Goal: Task Accomplishment & Management: Complete application form

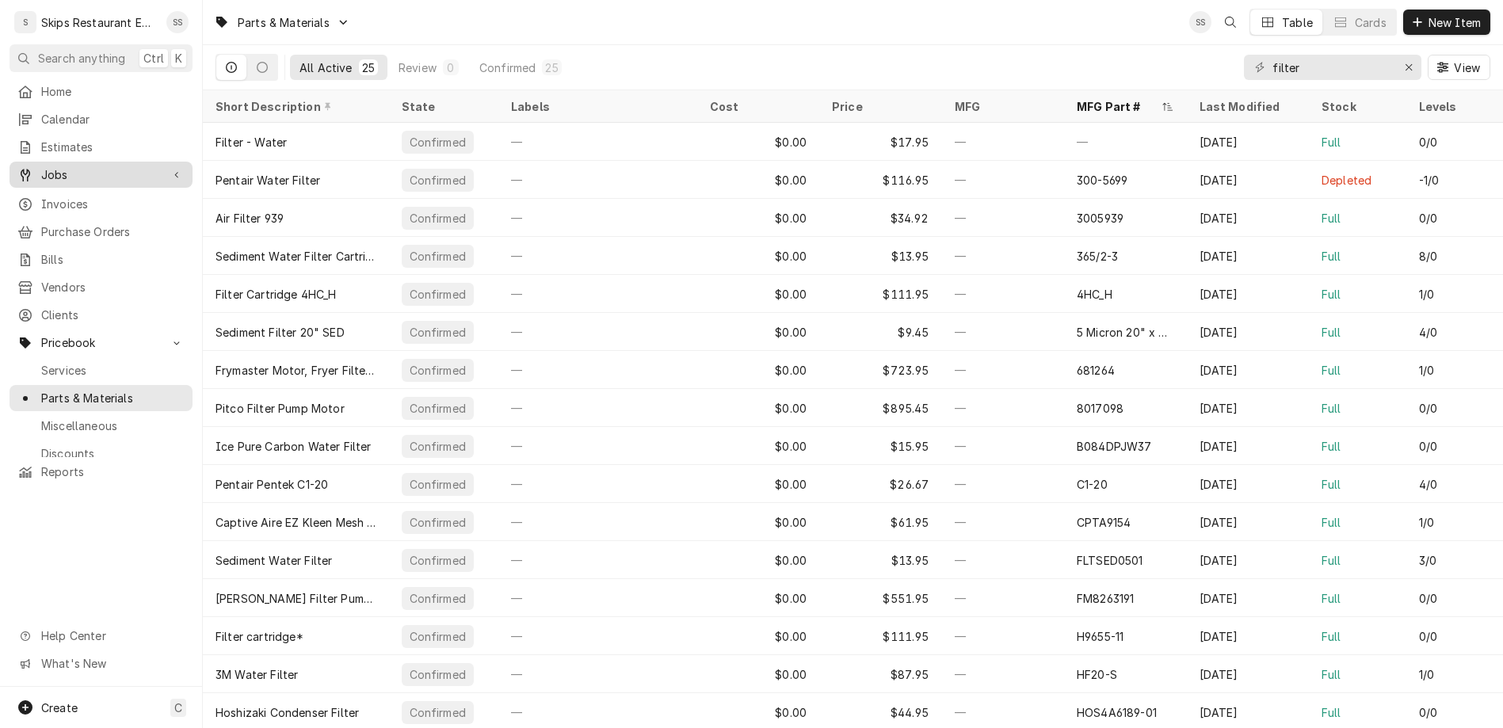
click at [51, 166] on span "Jobs" at bounding box center [101, 174] width 120 height 17
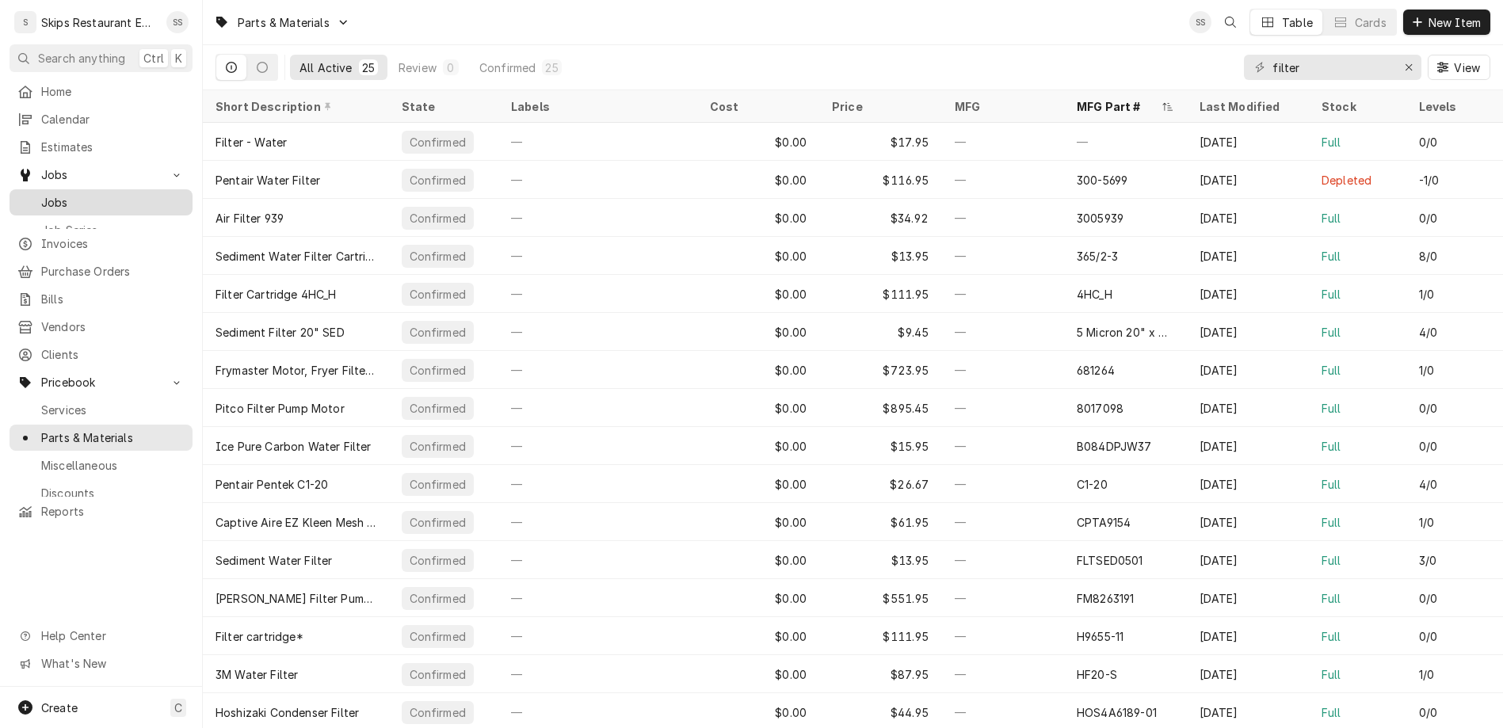
click at [44, 194] on span "Jobs" at bounding box center [112, 202] width 143 height 17
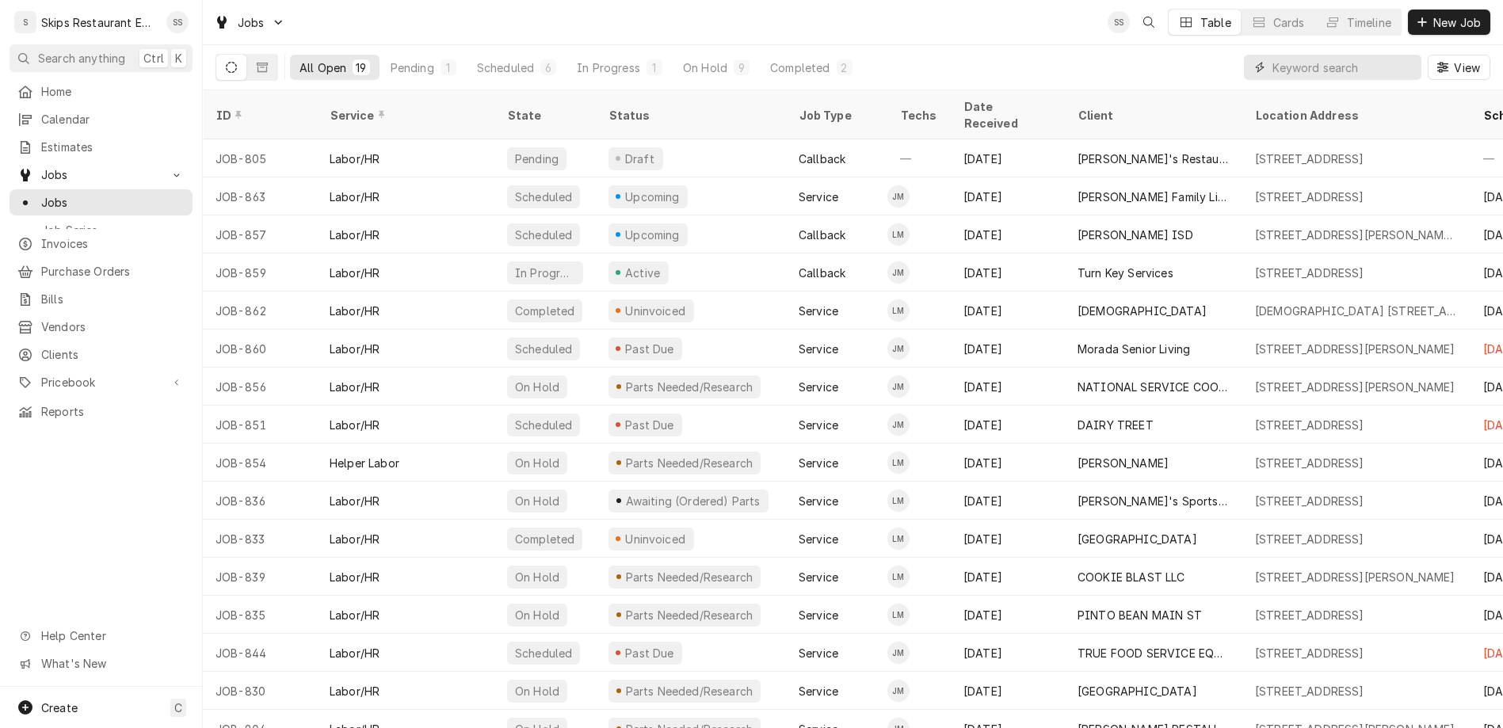
click at [1360, 55] on input "Dynamic Content Wrapper" at bounding box center [1343, 67] width 141 height 25
click at [1461, 15] on span "New Job" at bounding box center [1457, 22] width 54 height 17
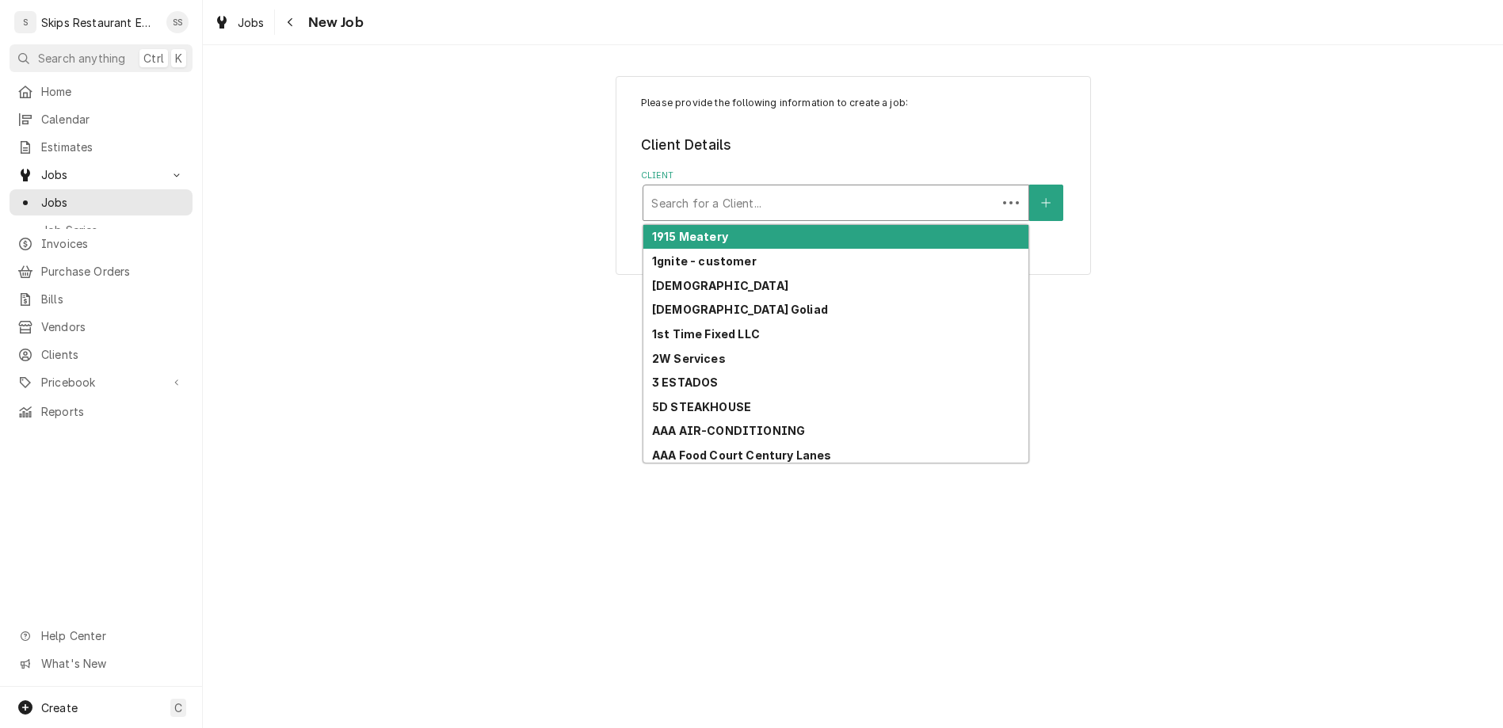
click at [754, 189] on div "Client" at bounding box center [820, 203] width 338 height 29
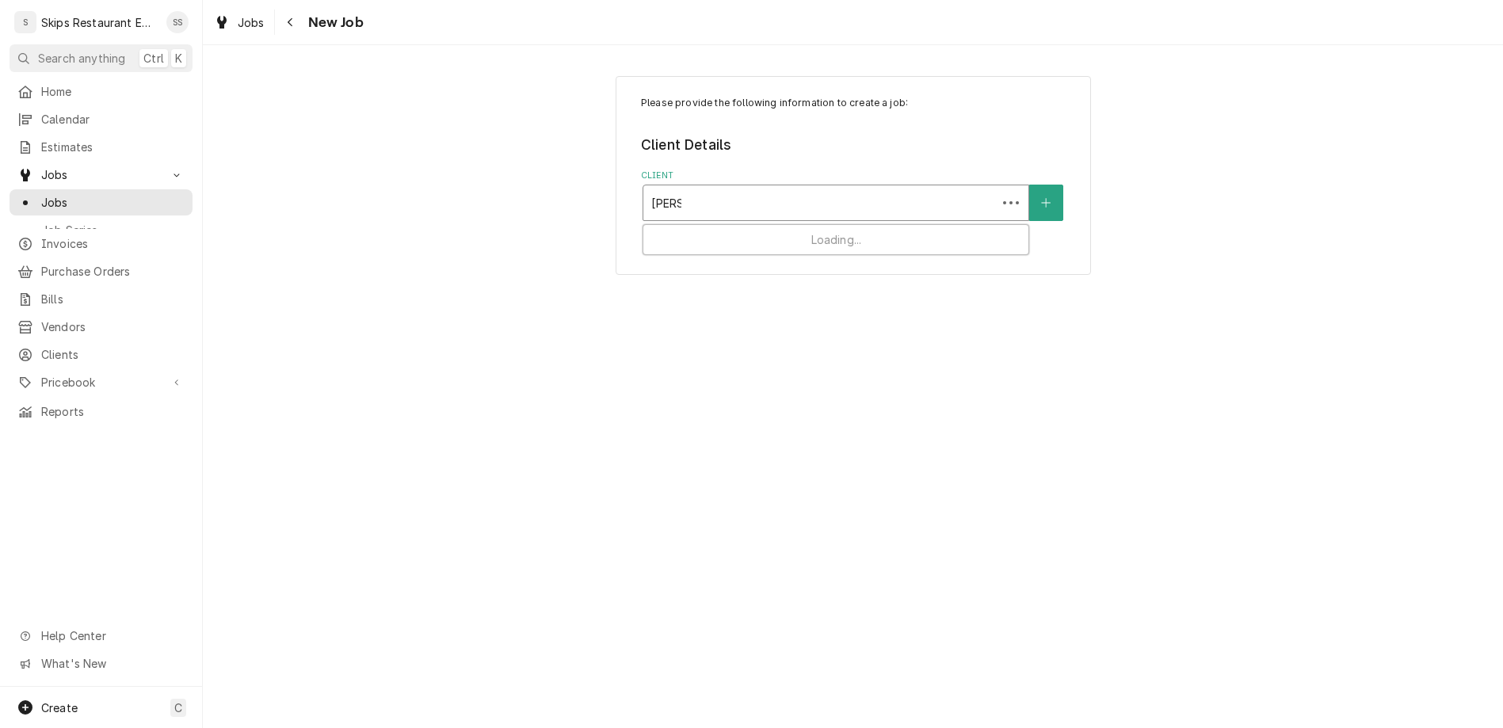
type input "[DEMOGRAPHIC_DATA]"
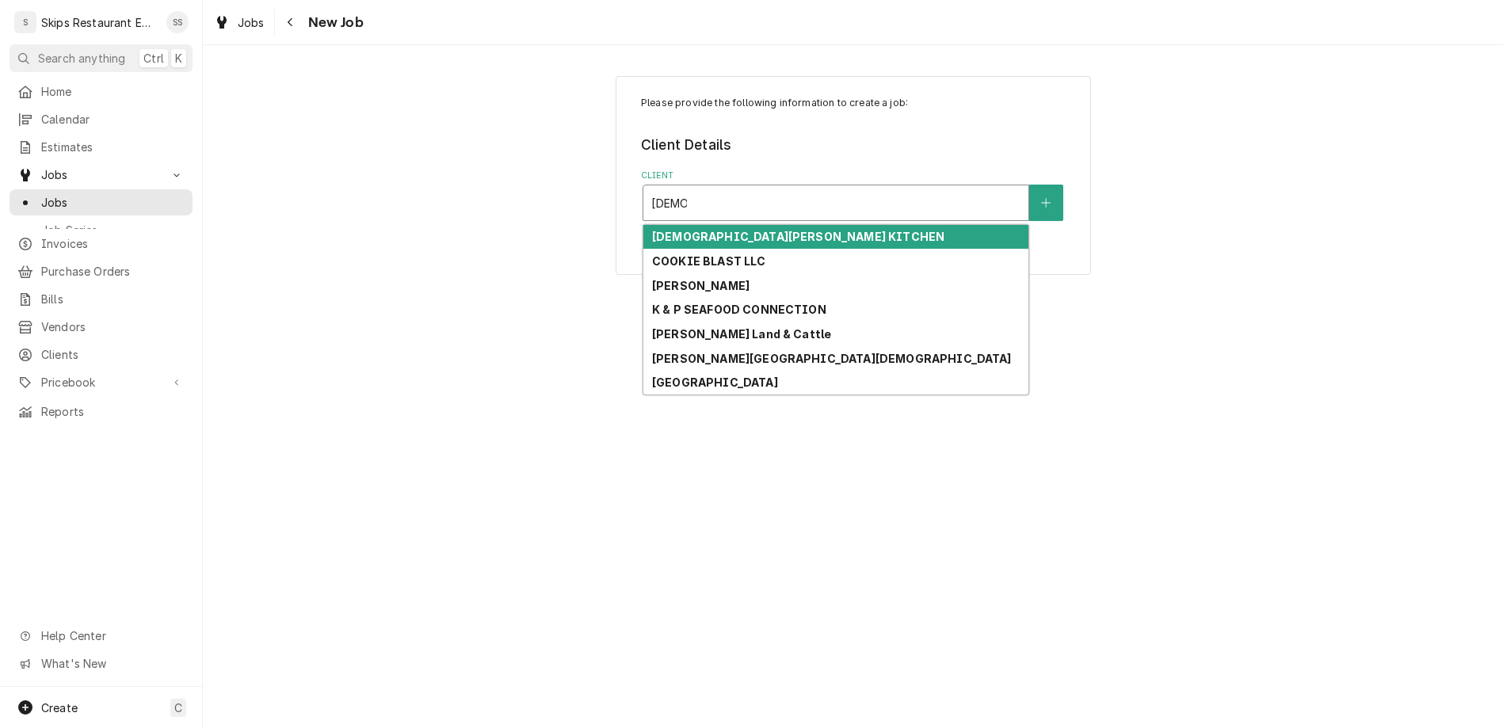
click at [730, 230] on strong "[DEMOGRAPHIC_DATA][PERSON_NAME] KITCHEN" at bounding box center [798, 236] width 292 height 13
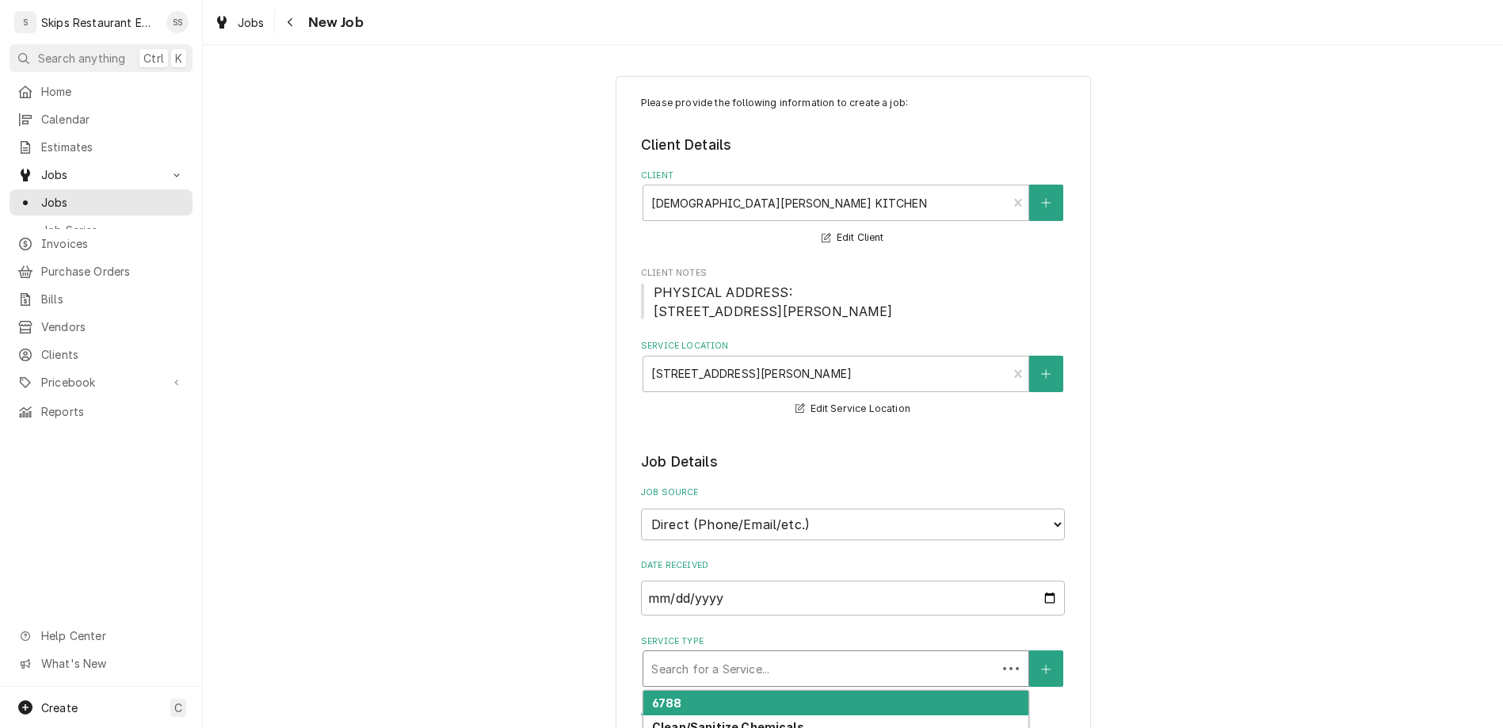
click at [785, 655] on div "Service Type" at bounding box center [820, 669] width 338 height 29
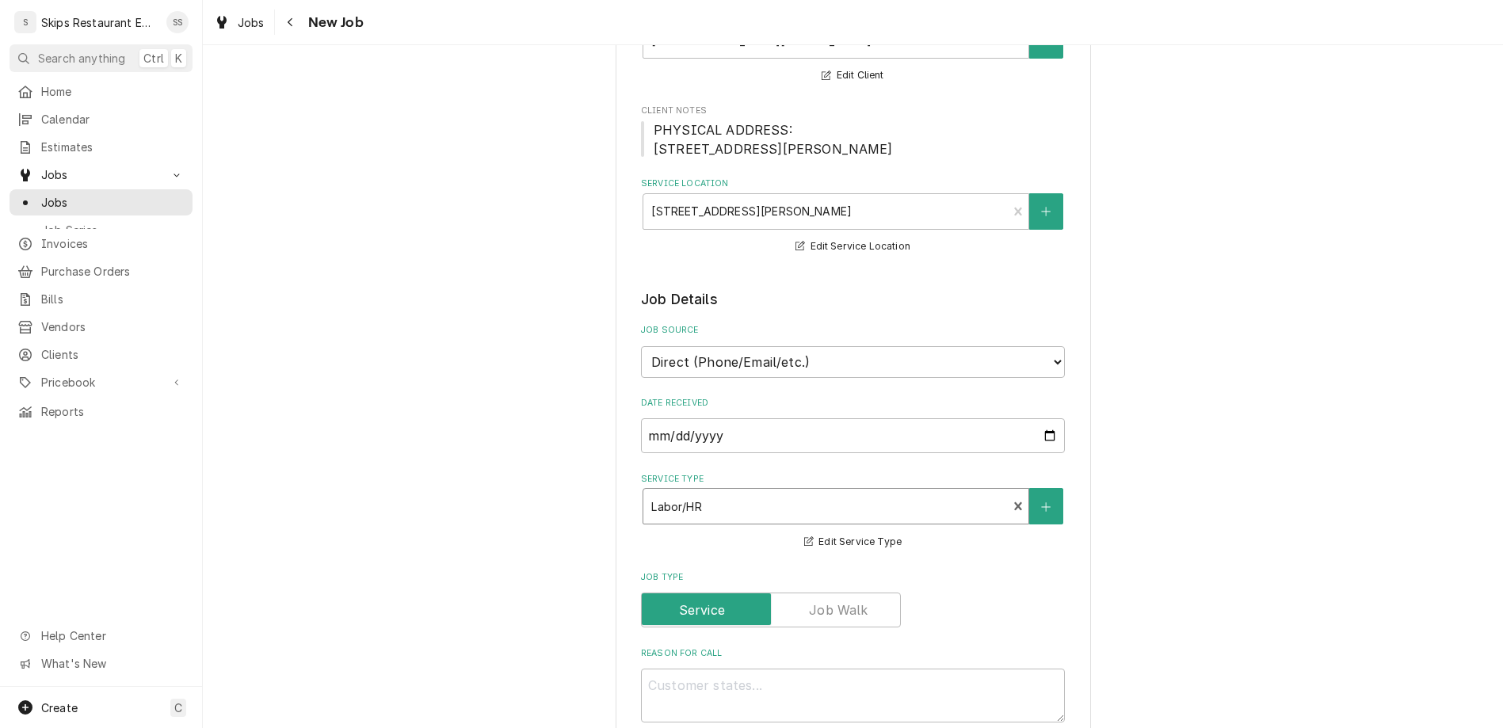
scroll to position [185, 0]
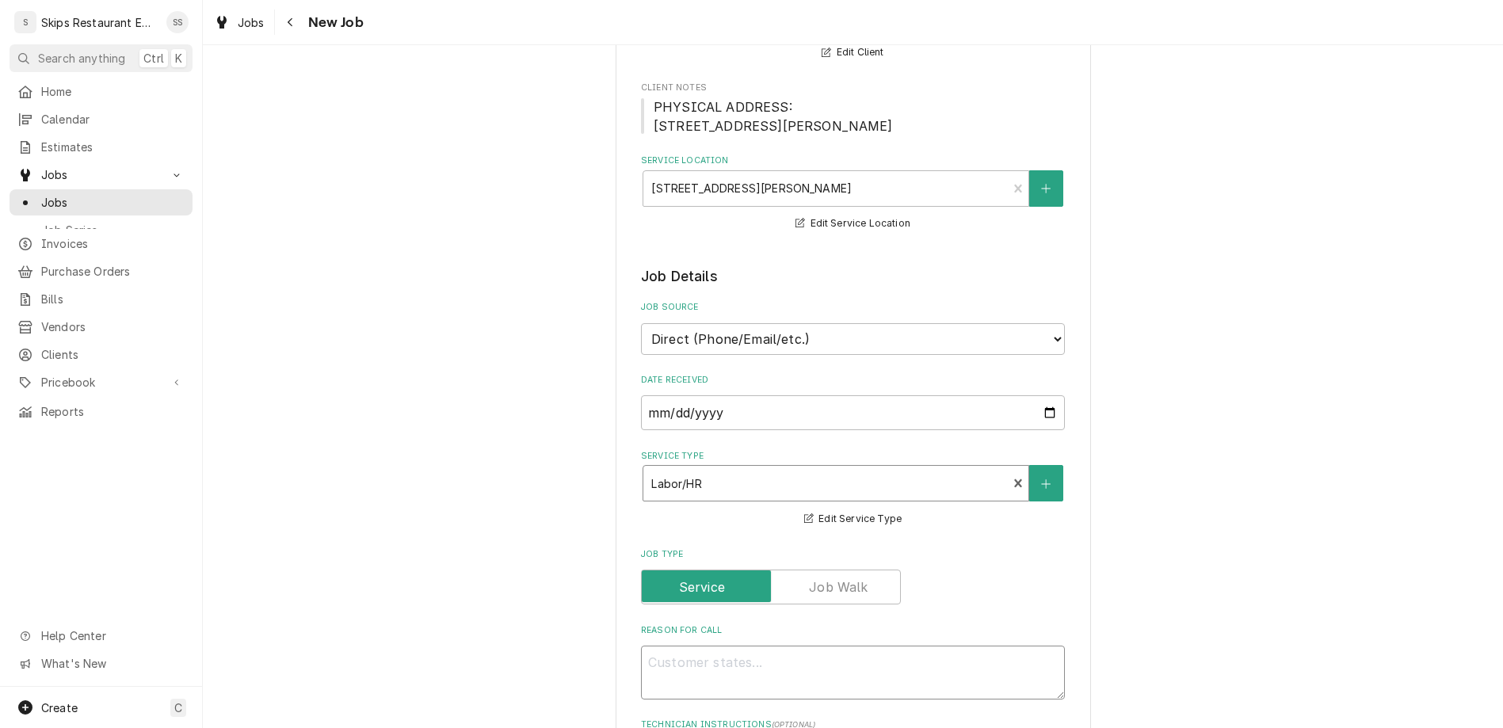
click at [697, 646] on textarea "Reason For Call" at bounding box center [853, 673] width 424 height 54
type textarea "x"
type textarea "W"
type textarea "x"
type textarea "Wa"
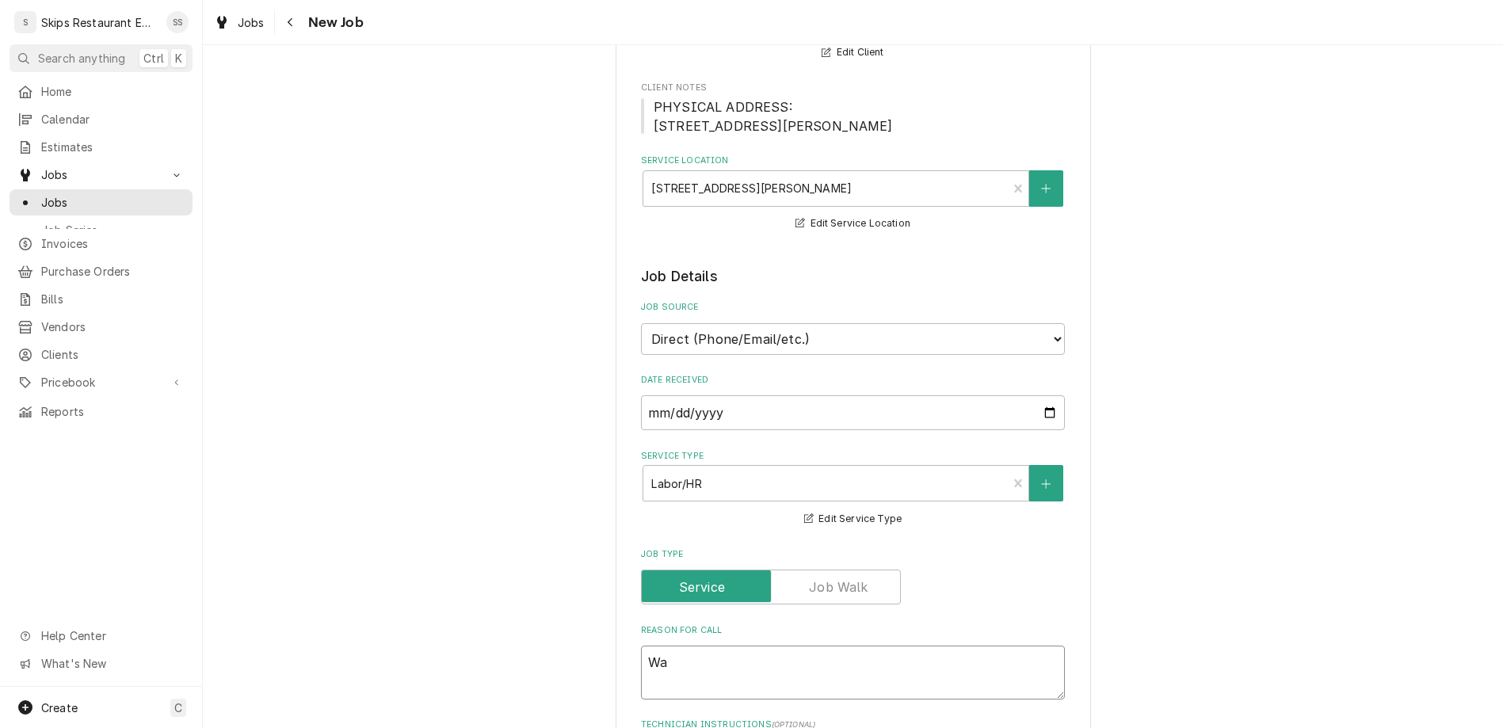
type textarea "x"
type textarea "War"
type textarea "x"
type textarea "Warm"
type textarea "x"
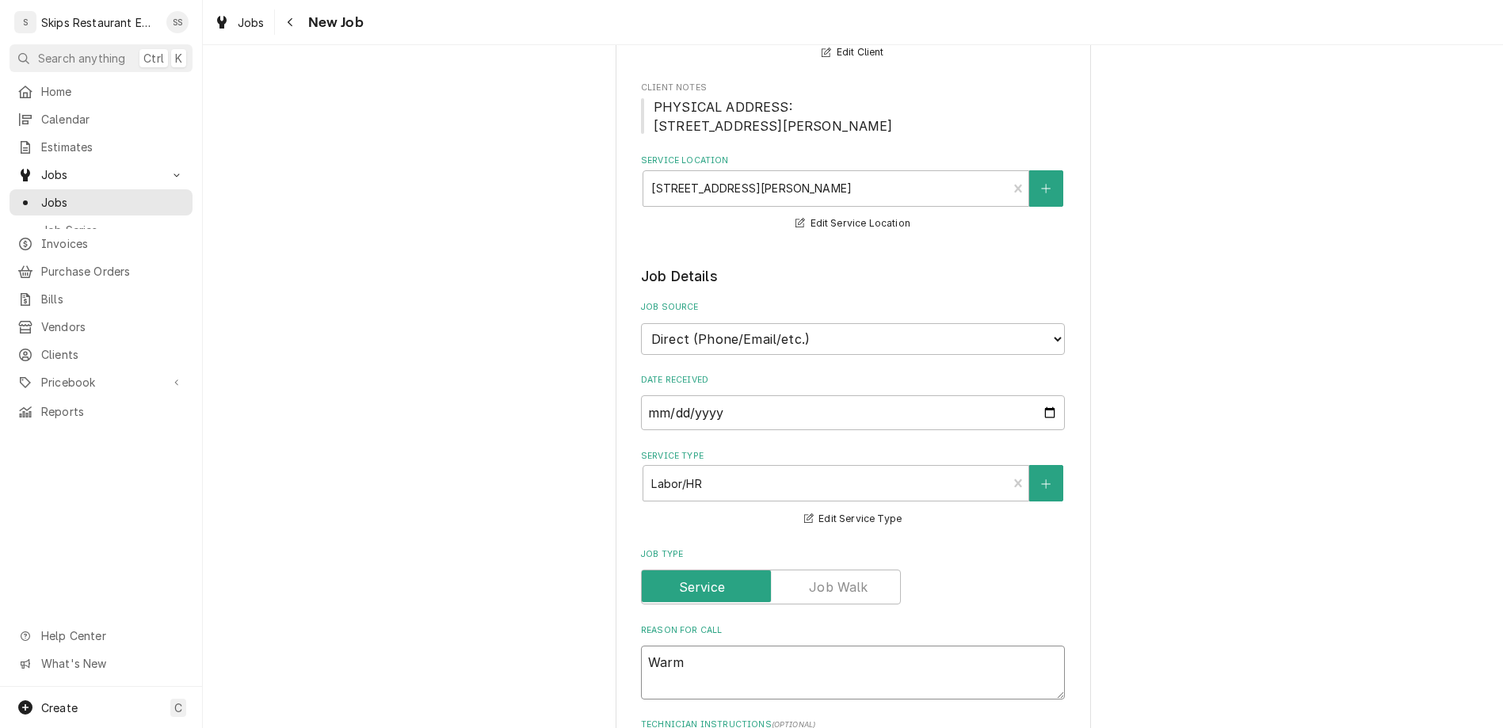
type textarea "Warmi"
type textarea "x"
type textarea "Warmin"
type textarea "x"
type textarea "Warming"
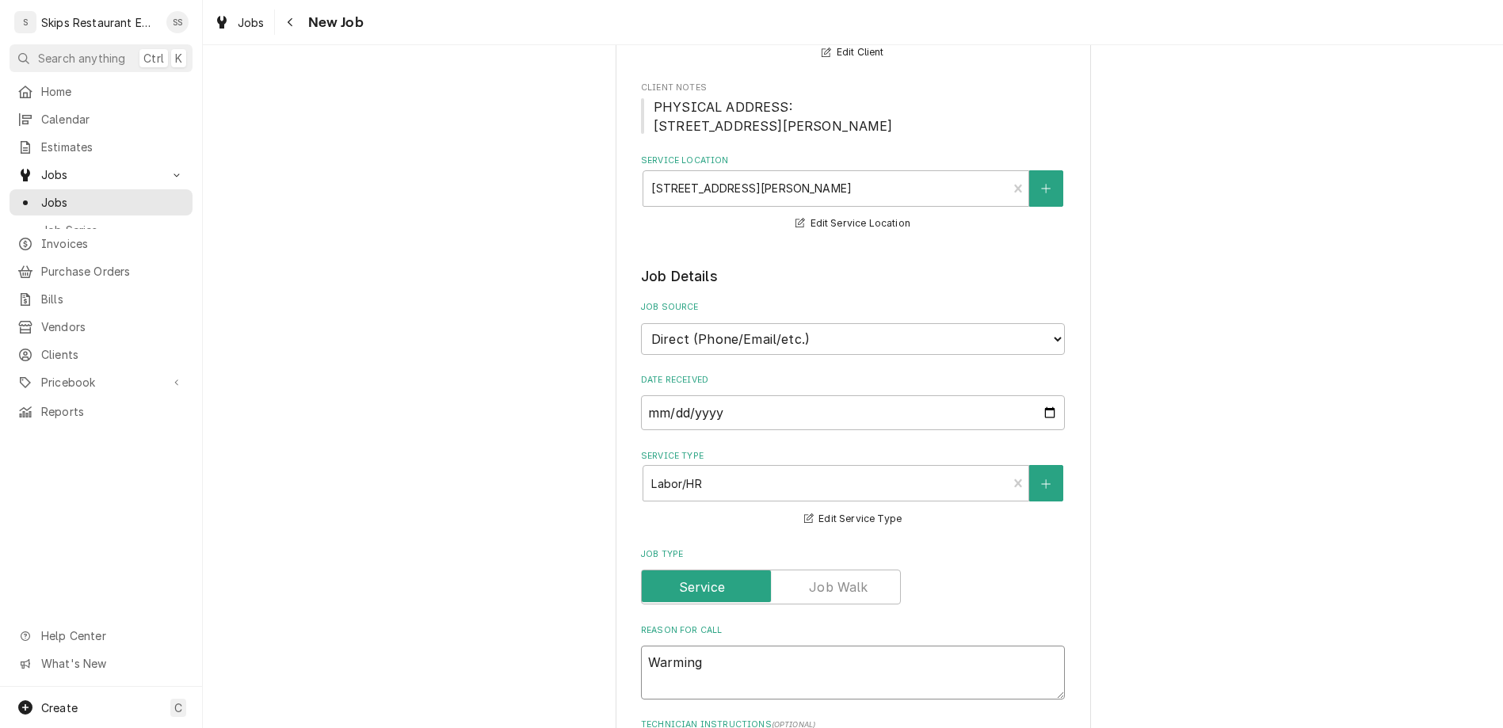
type textarea "x"
type textarea "Warming"
type textarea "x"
type textarea "Warming C"
type textarea "x"
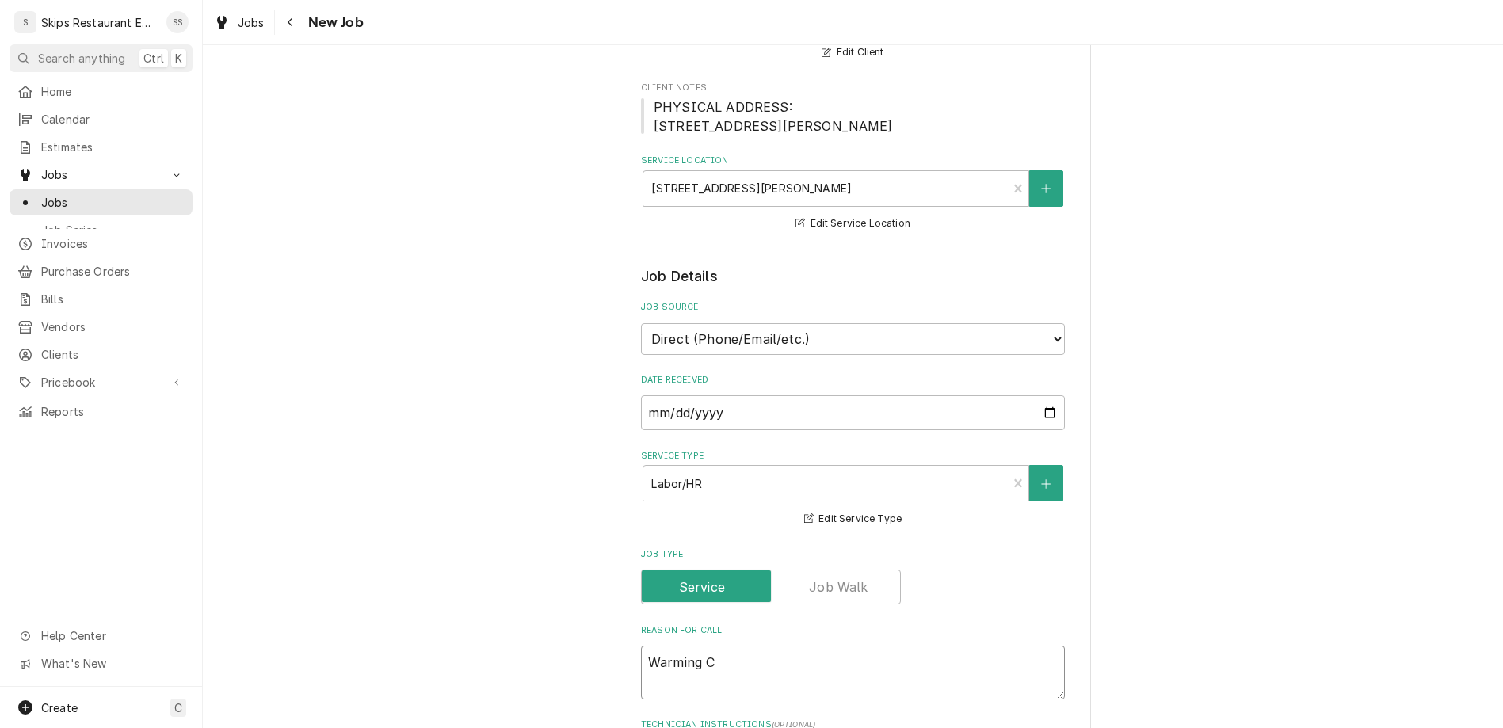
type textarea "Warming Ca"
type textarea "x"
type textarea "Warming Cab"
type textarea "x"
type textarea "Warming Cabi"
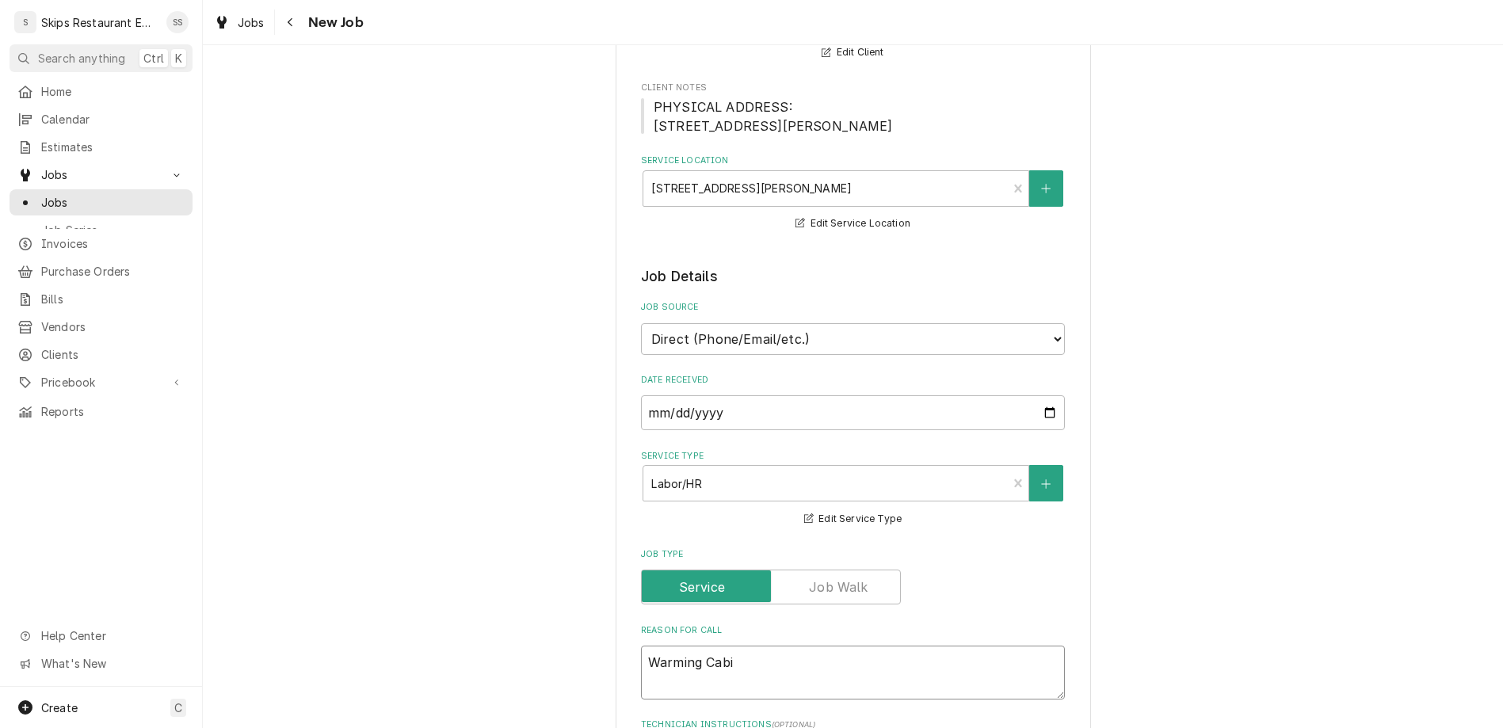
type textarea "x"
type textarea "Warming Cabin"
type textarea "x"
type textarea "Warming Cabine"
type textarea "x"
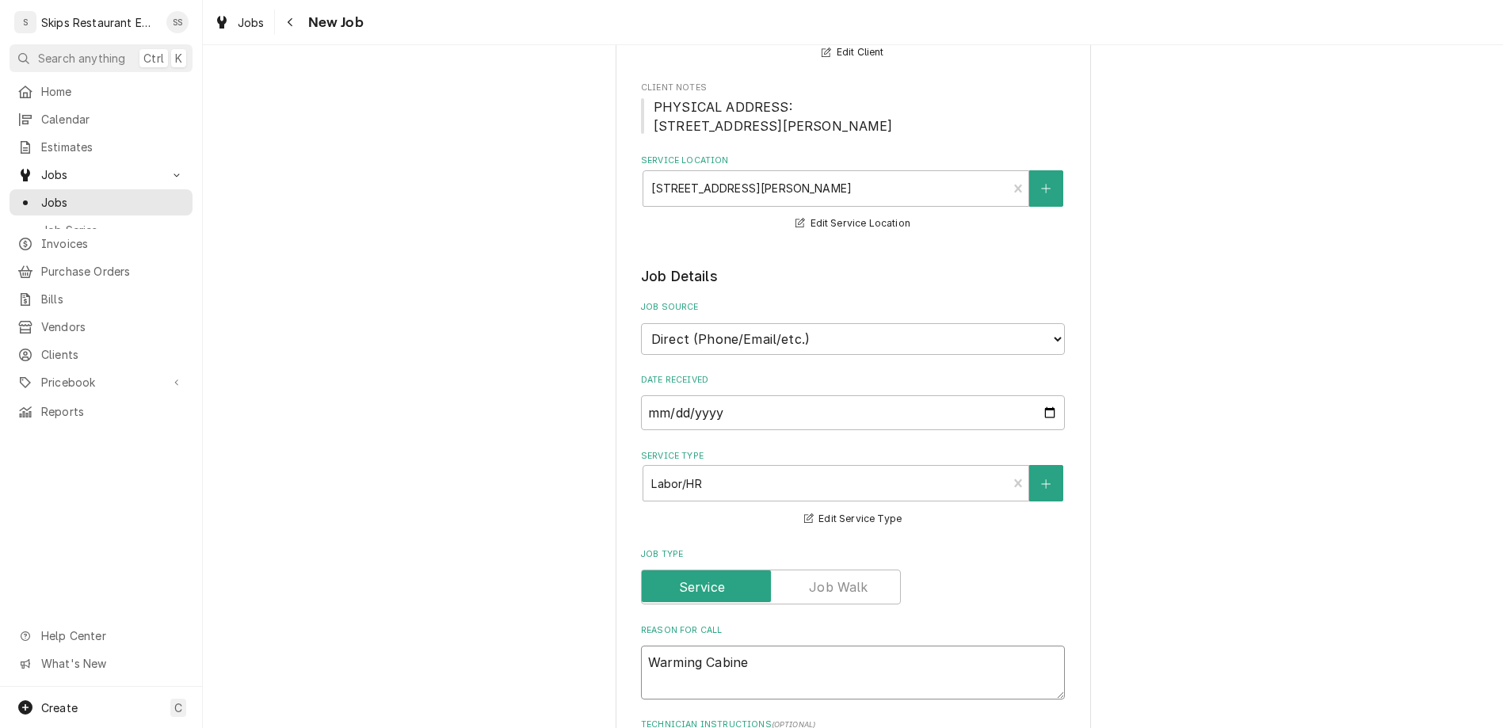
type textarea "Warming Cabinet"
type textarea "x"
type textarea "Warming Cabinet"
type textarea "x"
type textarea "Warming Cabinet n"
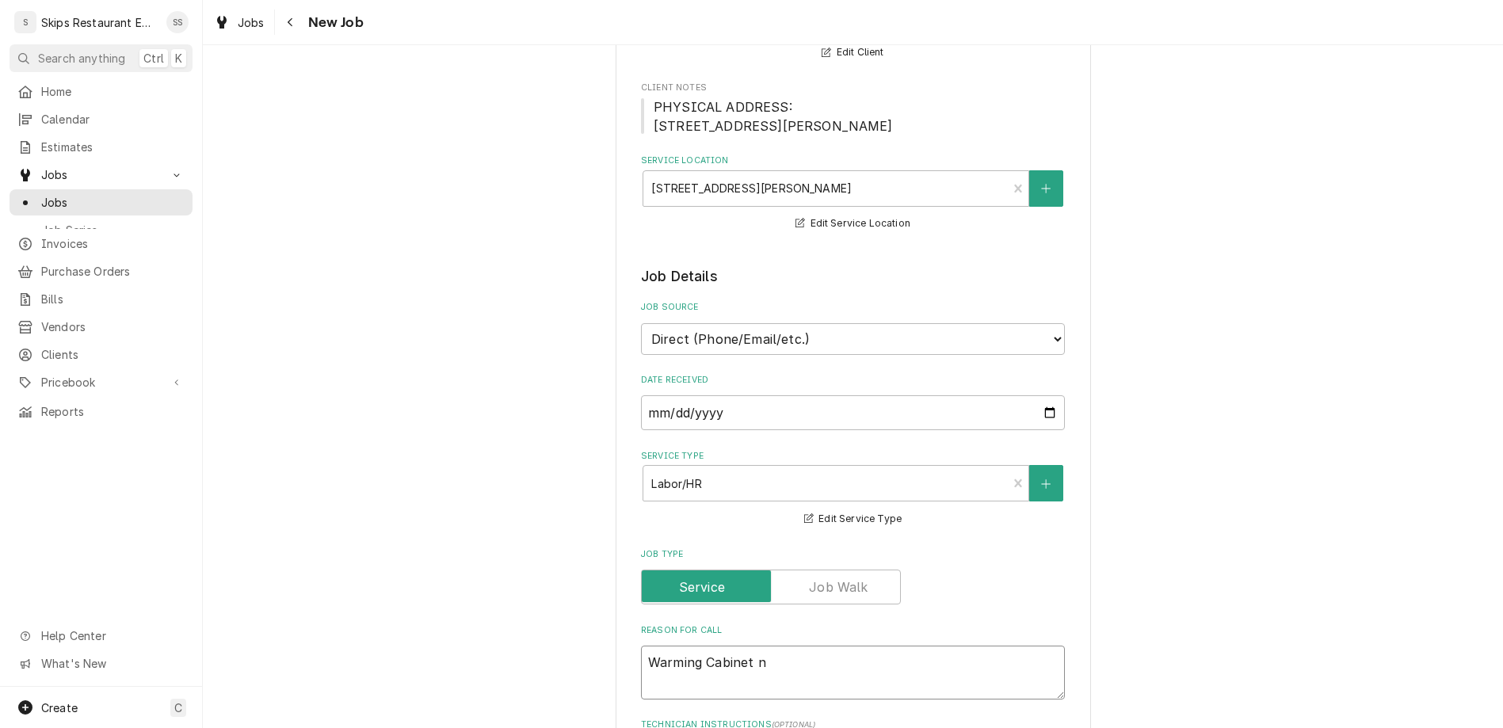
type textarea "x"
type textarea "Warming Cabinet no"
type textarea "x"
type textarea "Warming Cabinet not"
type textarea "x"
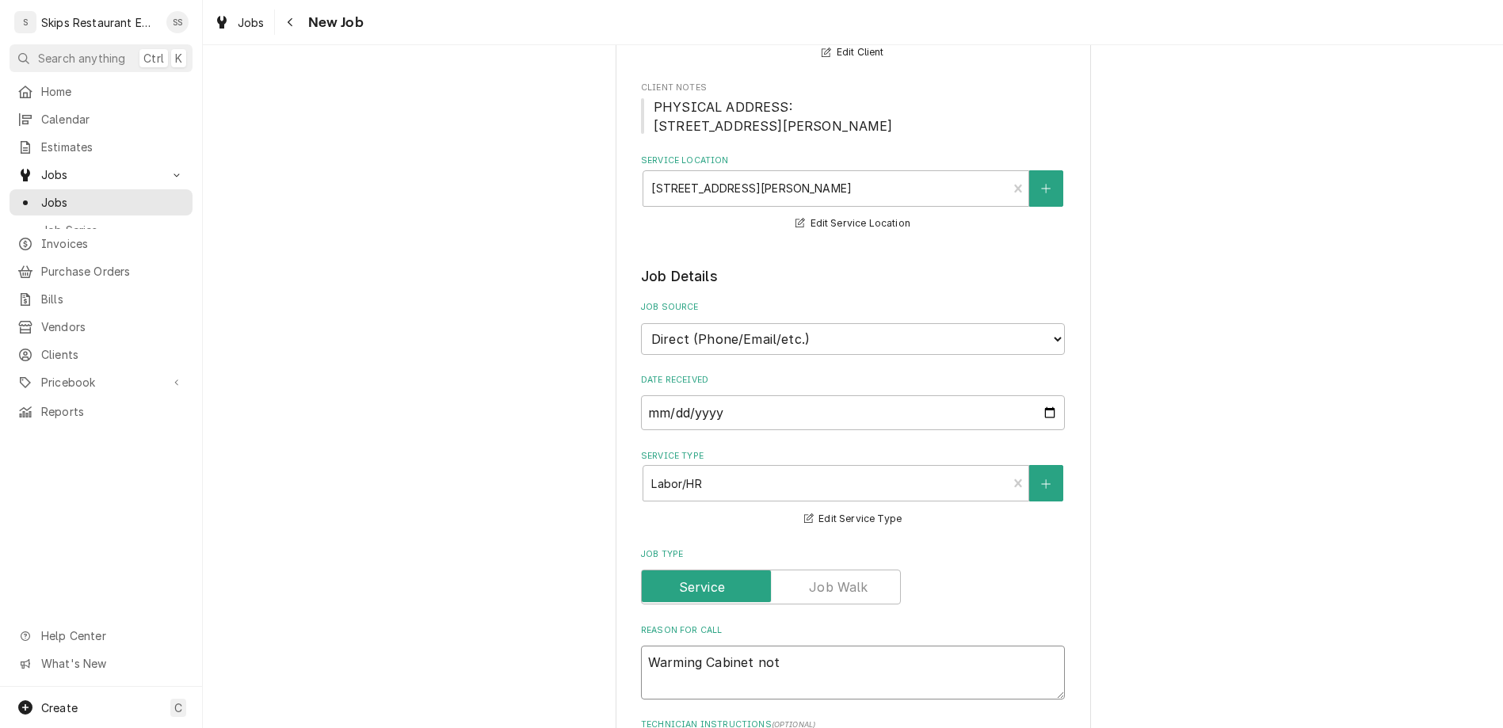
type textarea "Warming Cabinet not"
type textarea "x"
type textarea "Warming Cabinet not w"
type textarea "x"
type textarea "Warming Cabinet not wr"
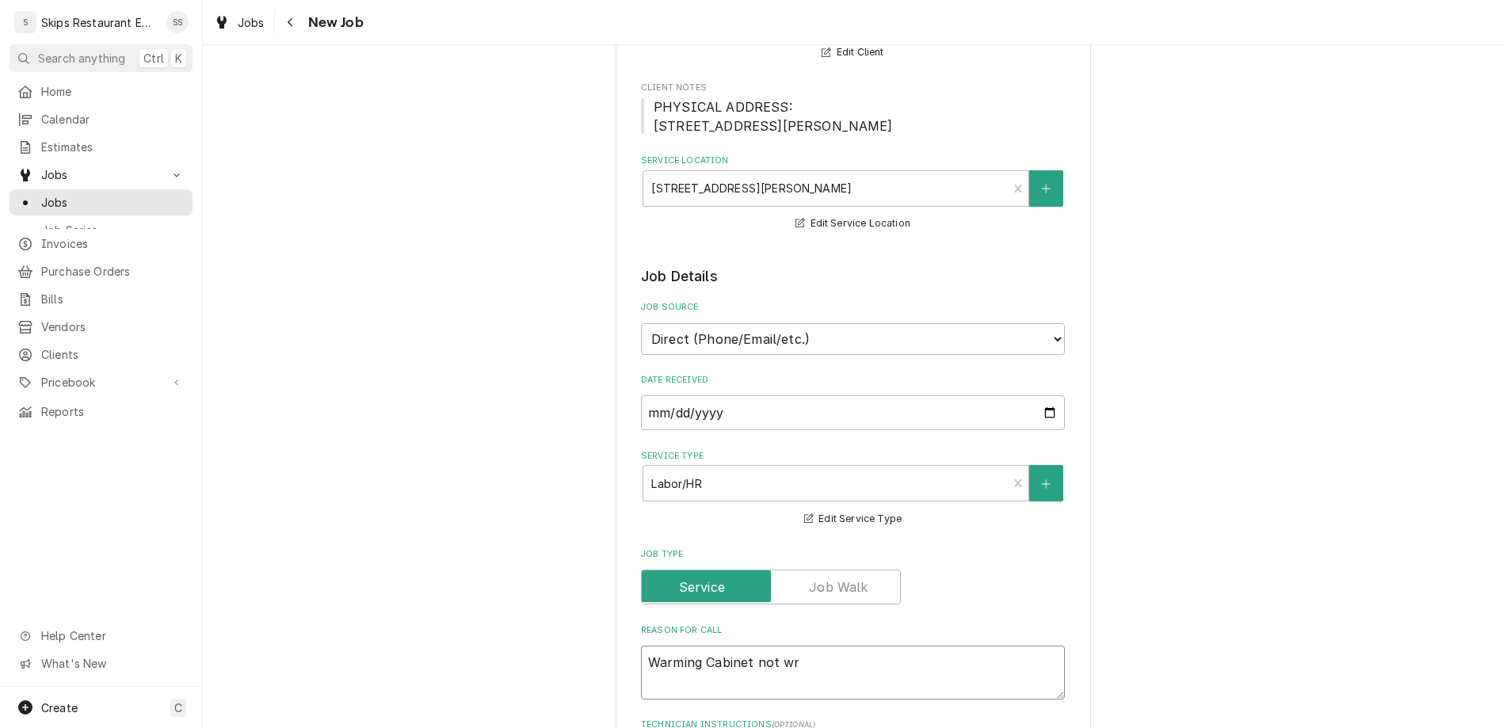
type textarea "x"
type textarea "Warming Cabinet not w"
type textarea "x"
type textarea "Warming Cabinet not wo"
type textarea "x"
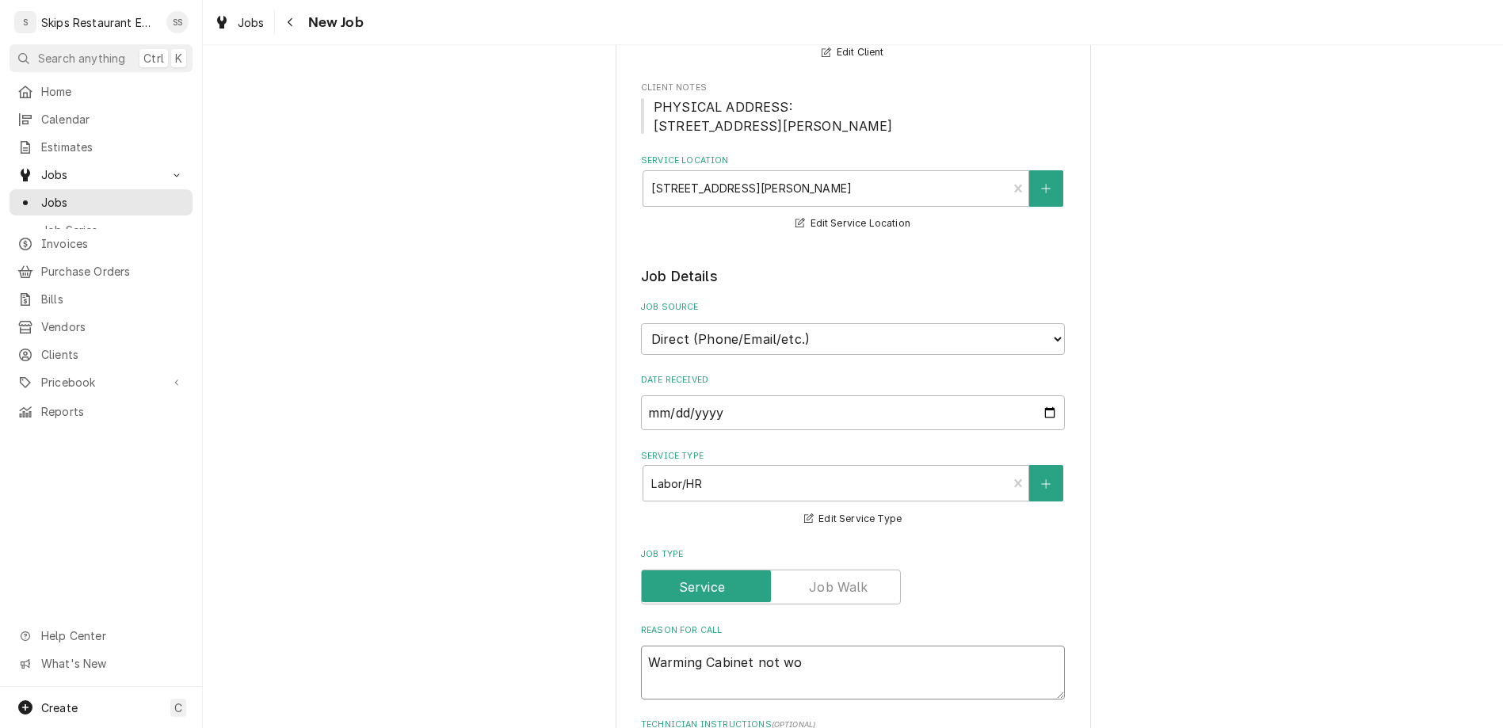
type textarea "Warming Cabinet not wor"
type textarea "x"
type textarea "Warming Cabinet not work"
type textarea "x"
type textarea "Warming Cabinet not worki"
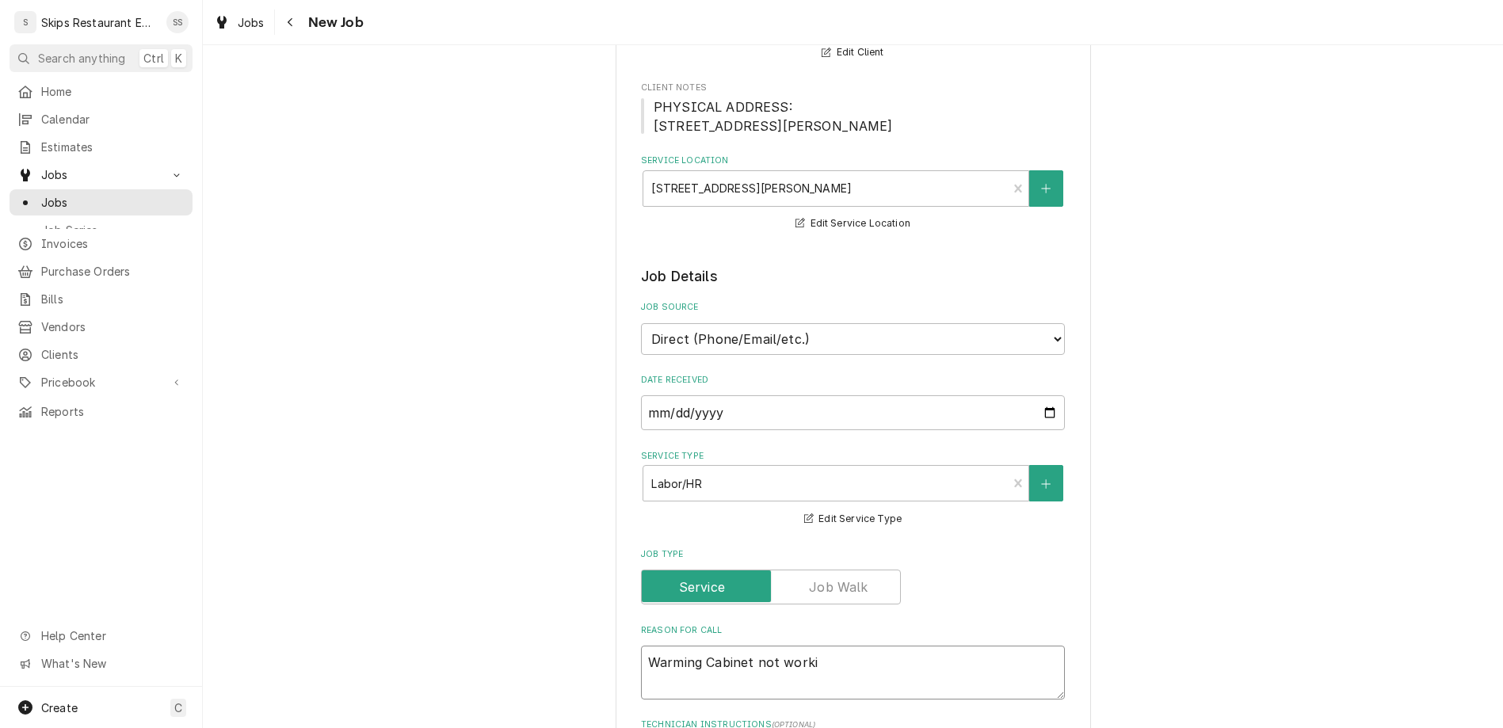
type textarea "x"
type textarea "Warming Cabinet not workin"
type textarea "x"
type textarea "Warming Cabinet not working"
type textarea "x"
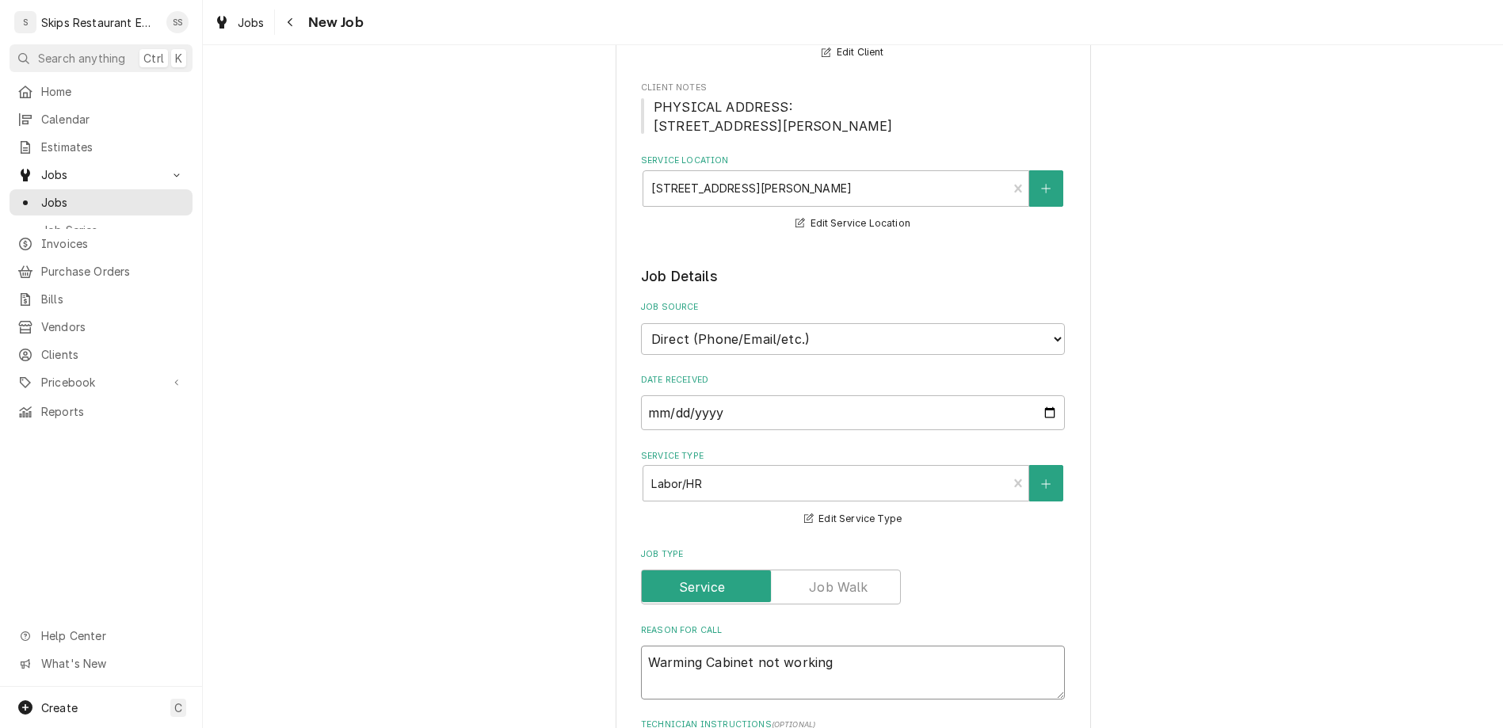
type textarea "Warming Cabinet not working p"
type textarea "x"
type textarea "Warming Cabinet not working pr"
type textarea "x"
type textarea "Warming Cabinet not working pro"
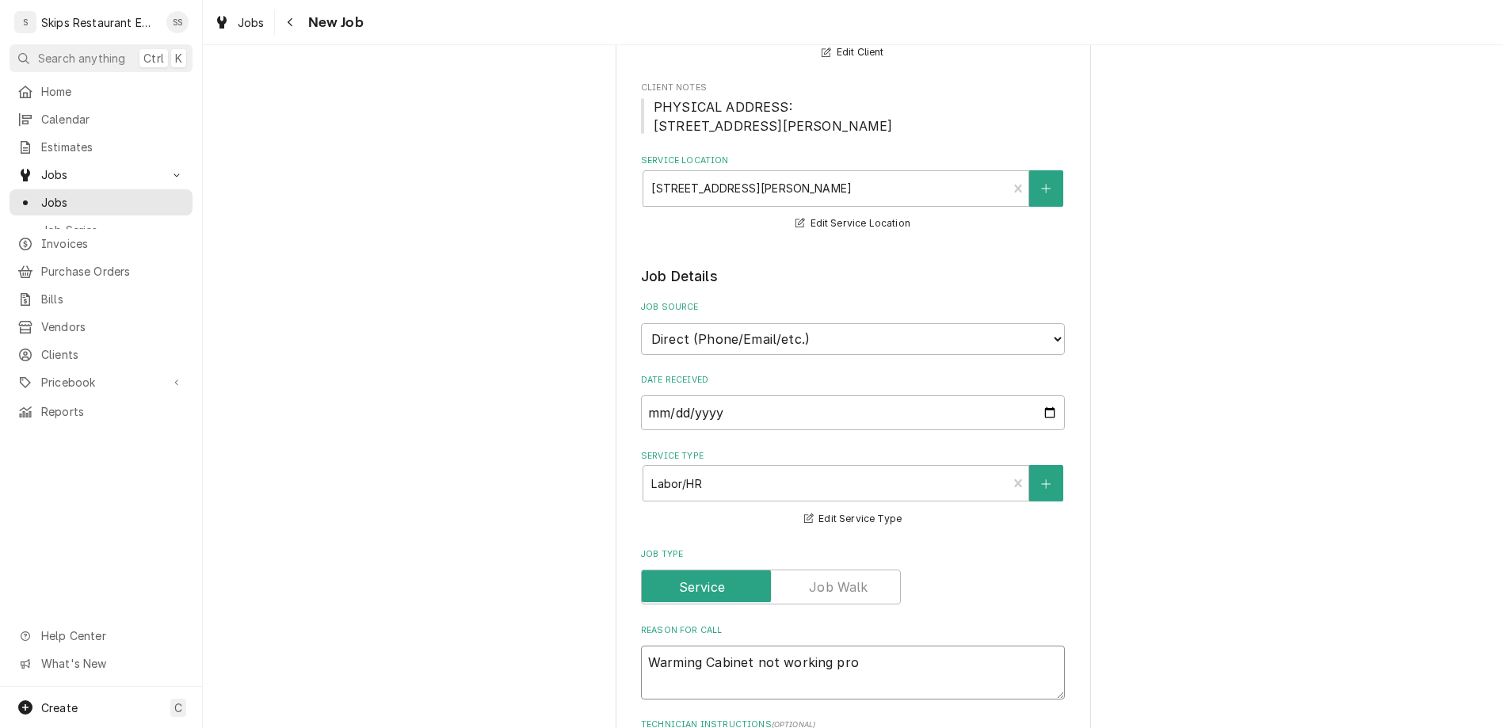
type textarea "x"
type textarea "Warming Cabinet not working prop"
type textarea "x"
type textarea "Warming Cabinet not working prope"
type textarea "x"
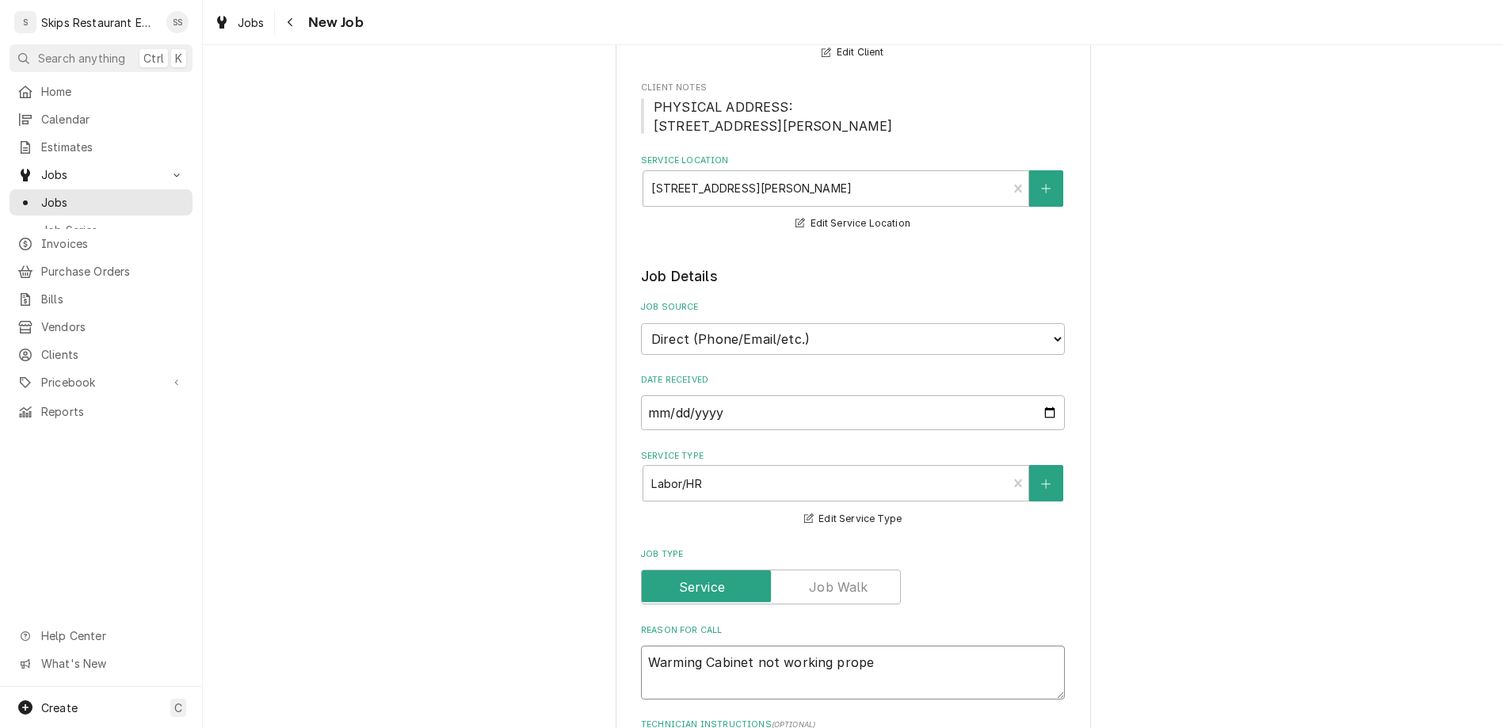
type textarea "Warming Cabinet not working proper"
type textarea "x"
type textarea "Warming Cabinet not working properl"
type textarea "x"
type textarea "Warming Cabinet not working properly"
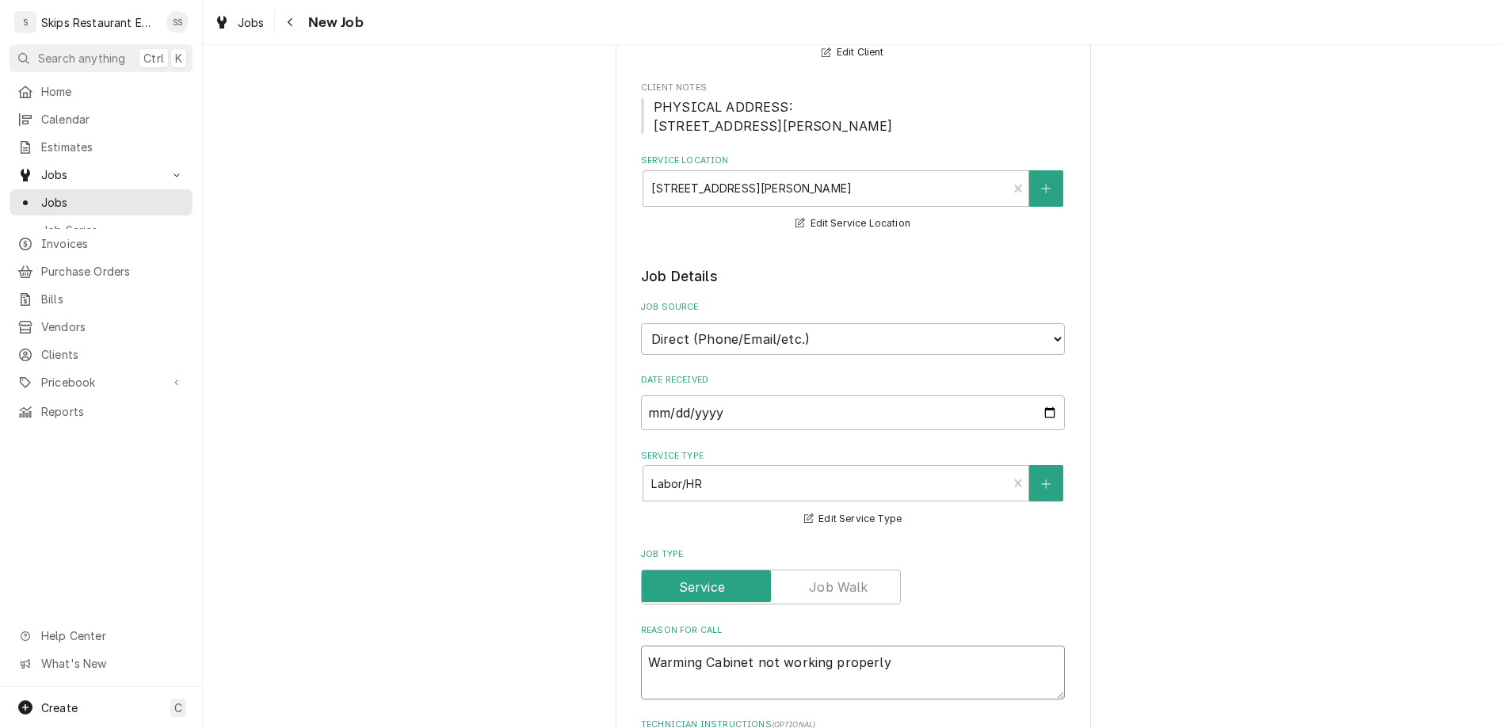
type textarea "x"
type textarea "Warming Cabinet not working properly."
type textarea "x"
type textarea "Warming Cabinet not working properly."
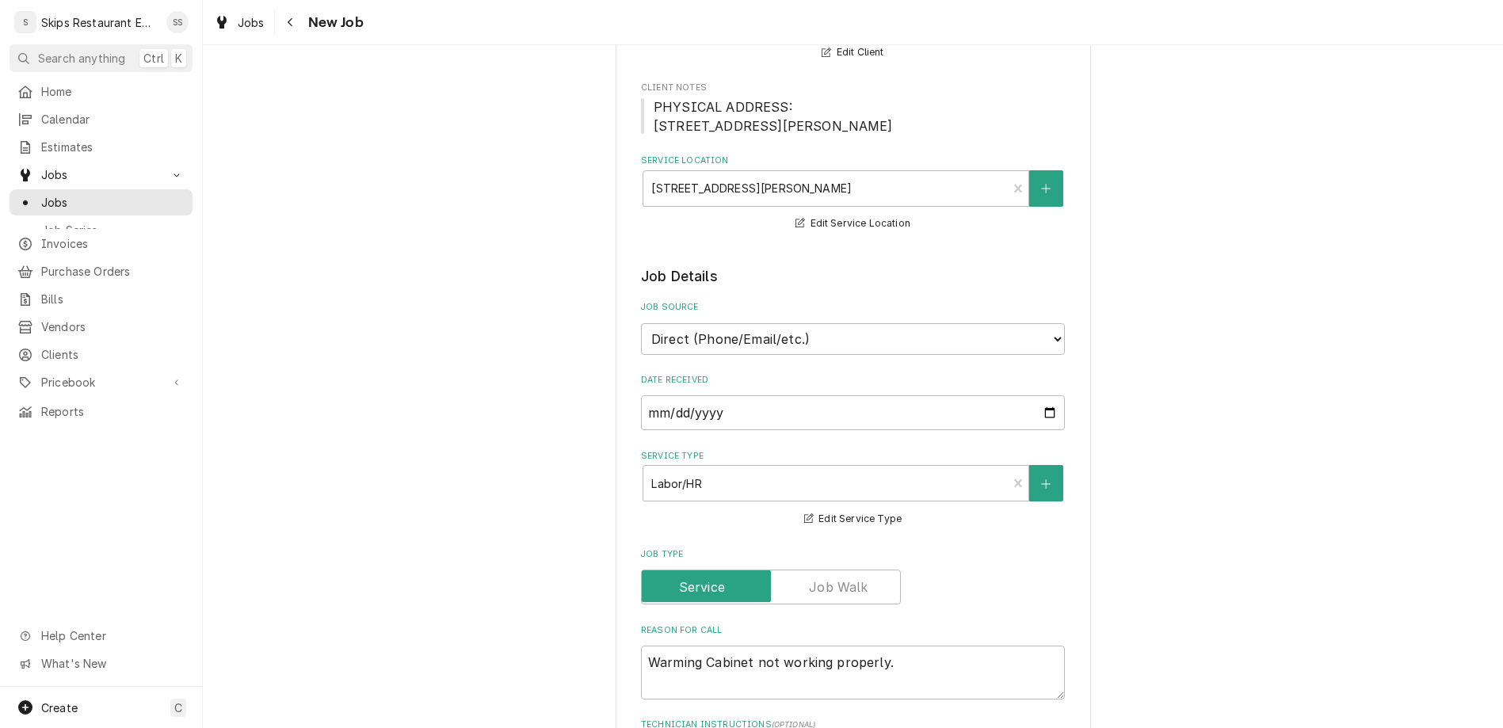
type textarea "x"
type textarea "P"
type textarea "x"
type textarea "Pl"
type textarea "x"
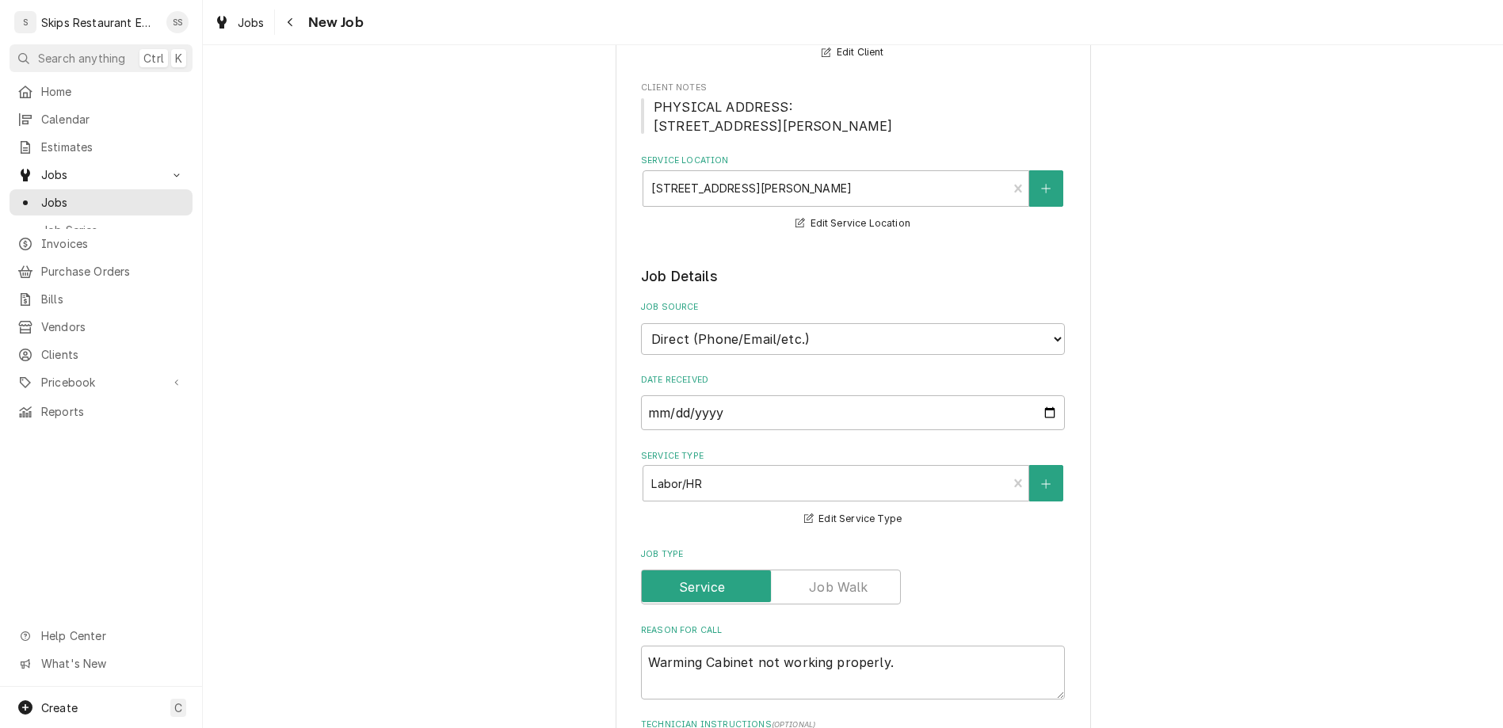
type textarea "Ple"
type textarea "x"
type textarea "Plea"
type textarea "x"
type textarea "Pleas"
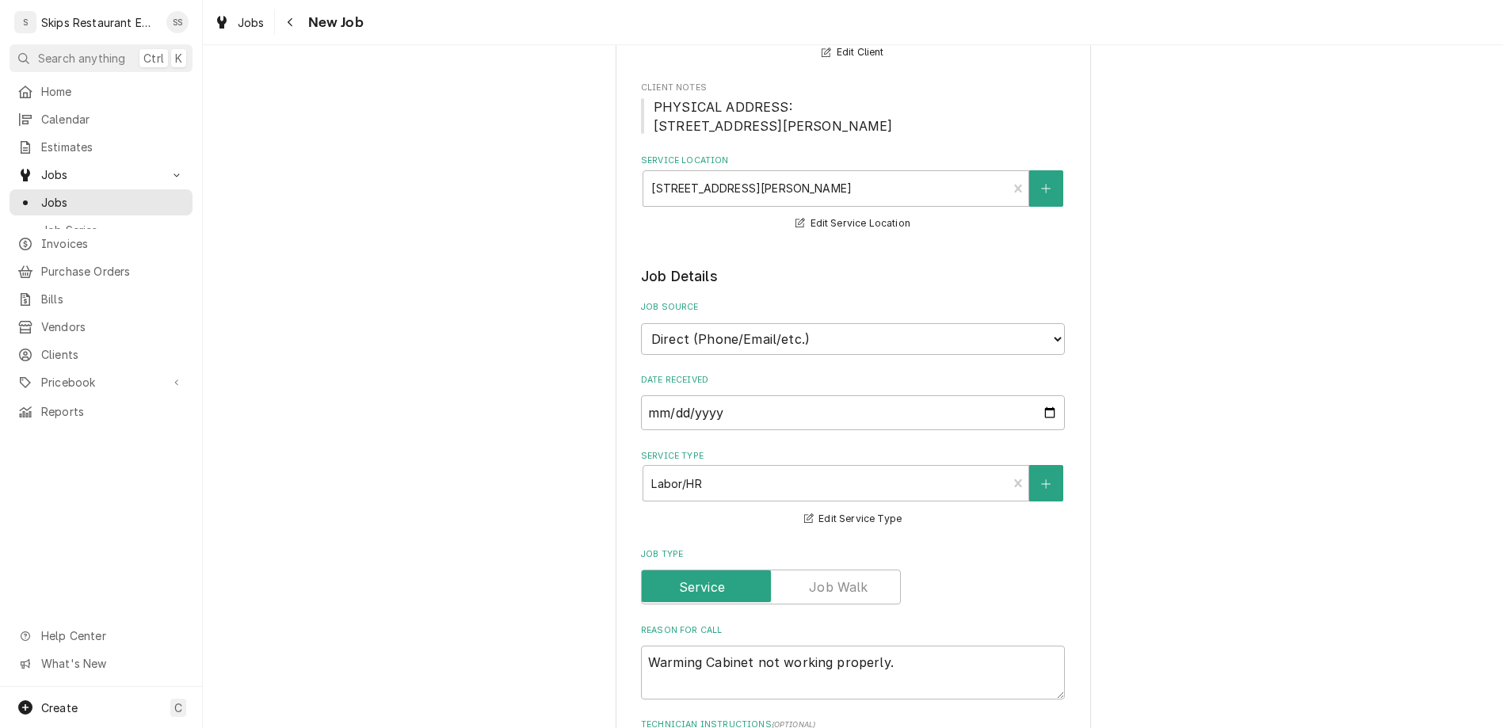
type textarea "x"
type textarea "Please"
type textarea "x"
type textarea "Please"
type textarea "x"
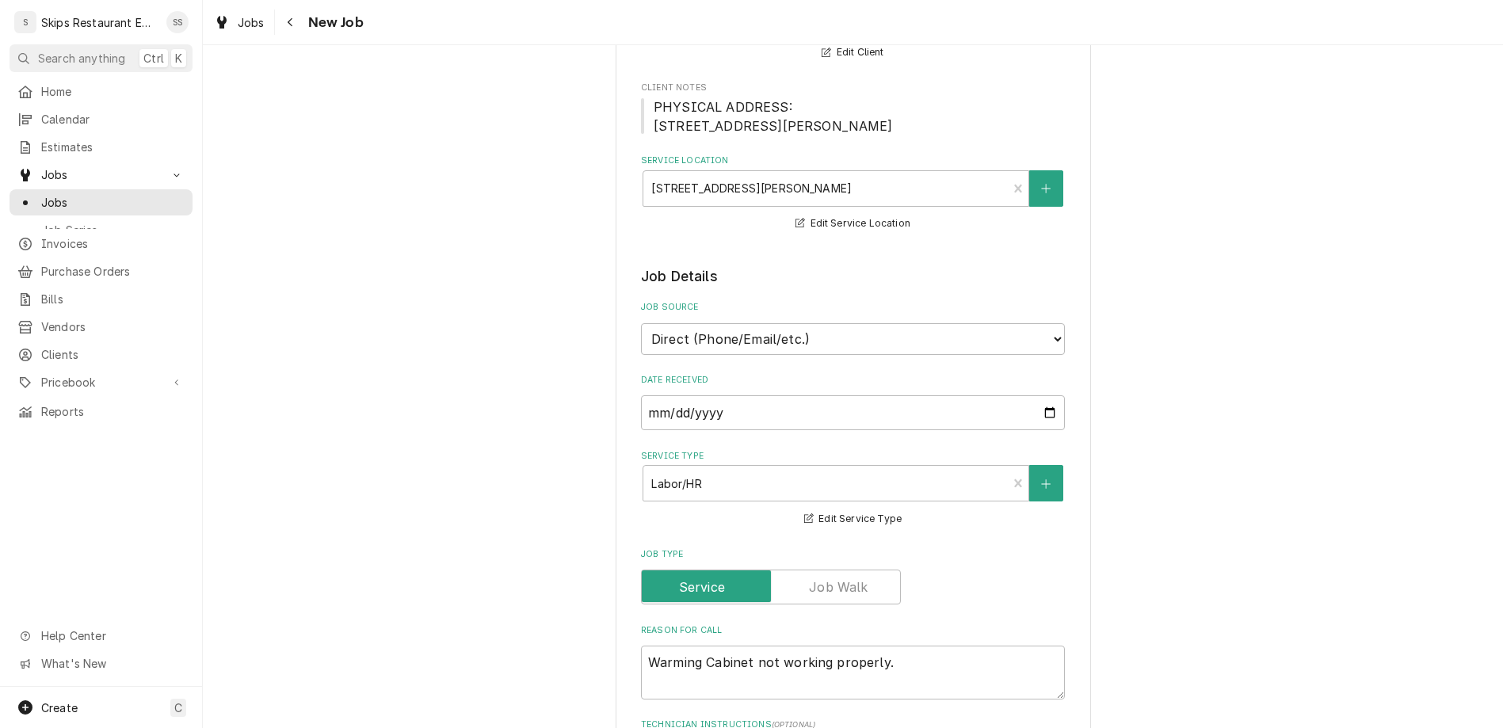
type textarea "Please p"
type textarea "x"
type textarea "Please pu"
type textarea "x"
type textarea "Please put"
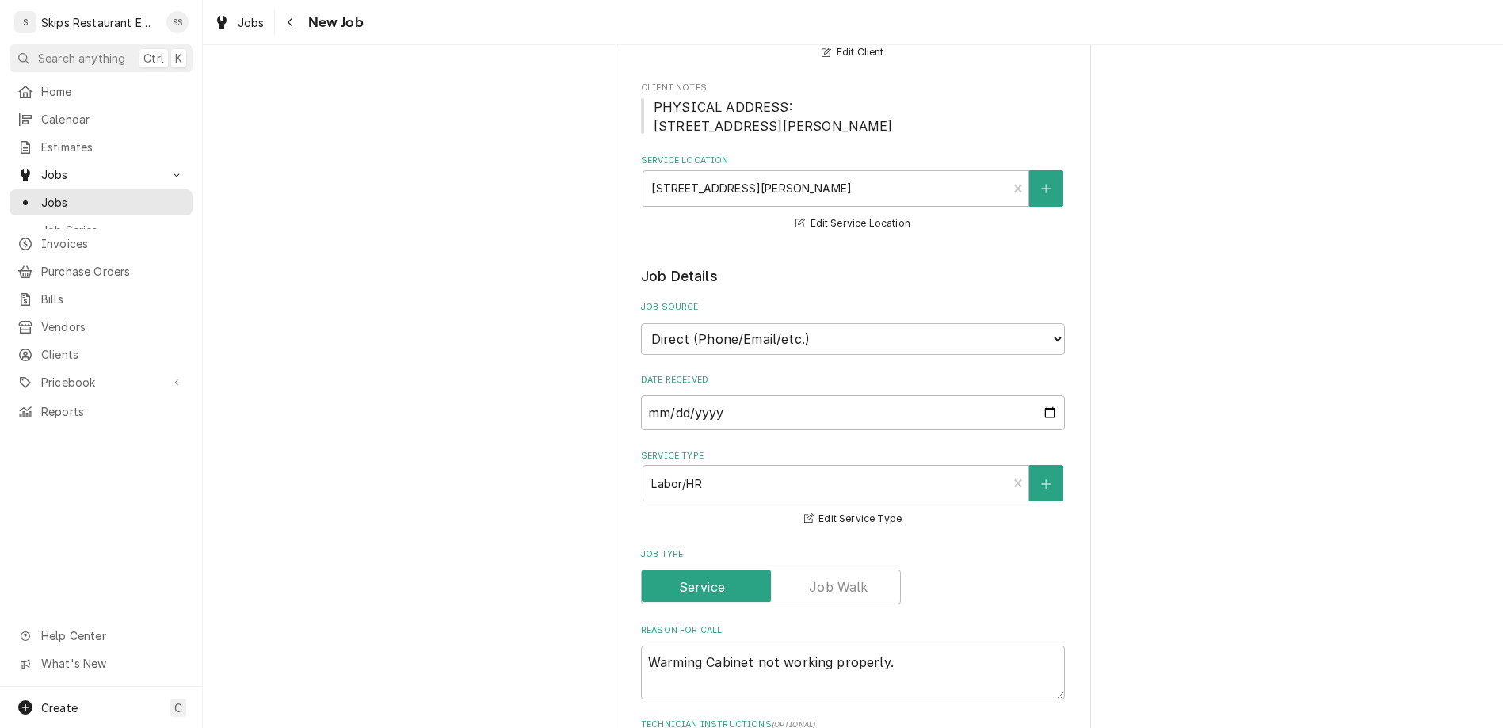
type textarea "x"
type textarea "Please put"
type textarea "x"
type textarea "Please put t"
type textarea "x"
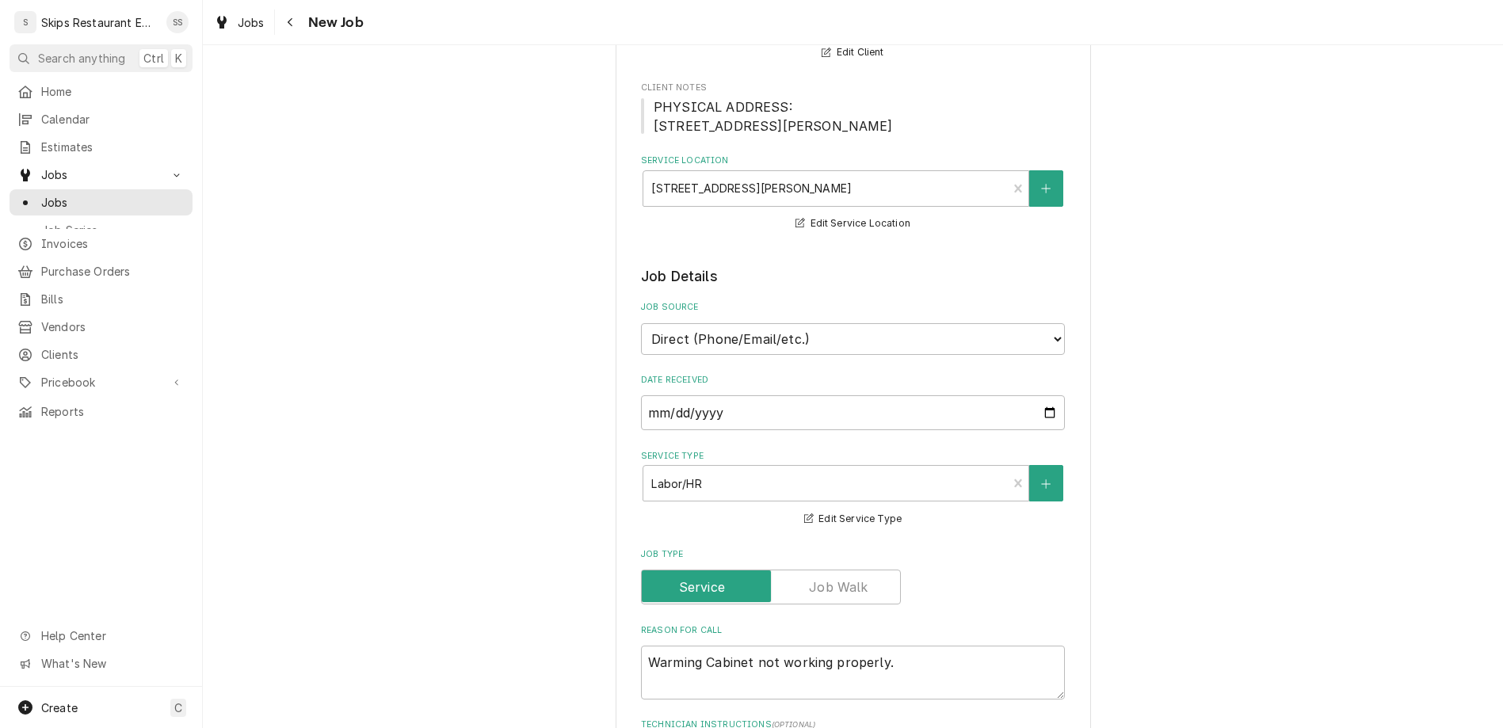
type textarea "Please put th"
type textarea "x"
type textarea "Please put the"
type textarea "x"
type textarea "Please put ther"
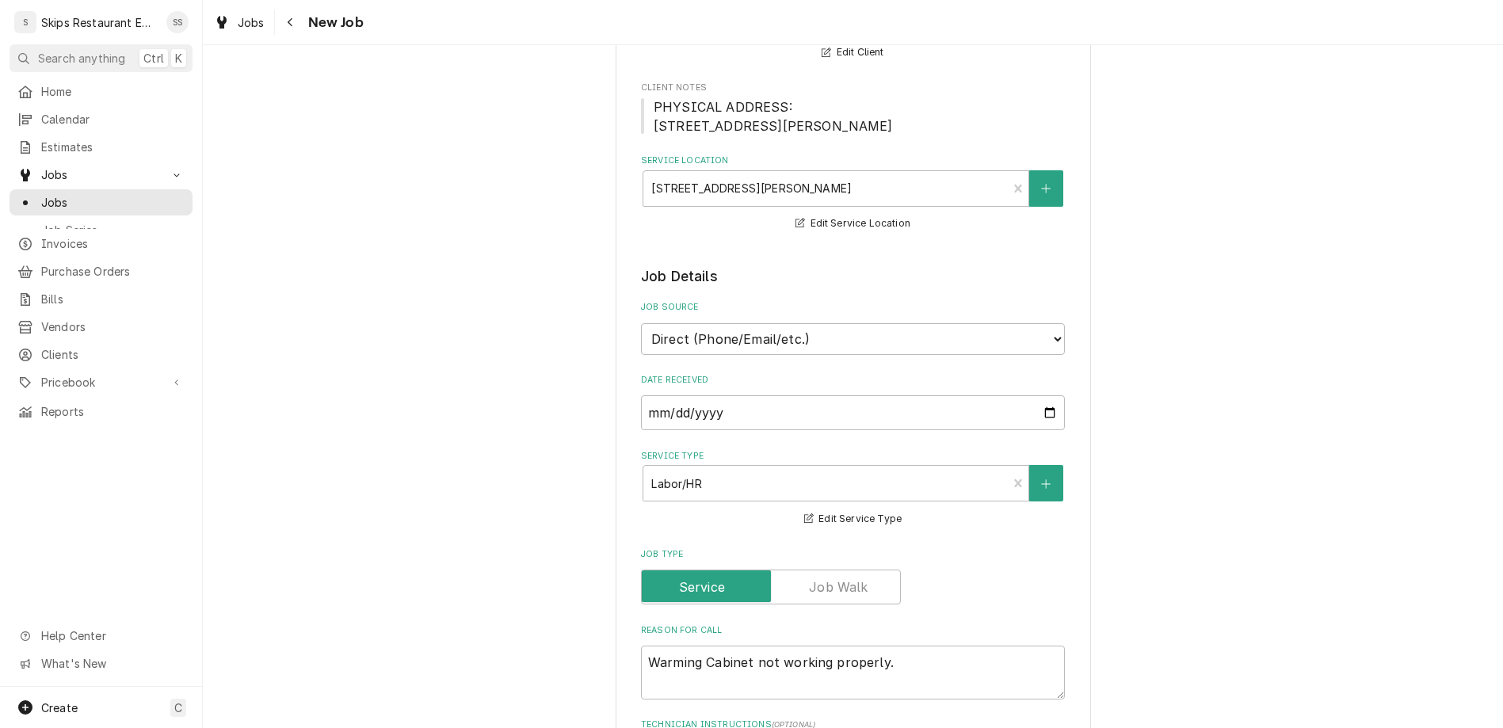
type textarea "x"
type textarea "Please put therm"
type textarea "x"
type textarea "Please put thermo"
type textarea "x"
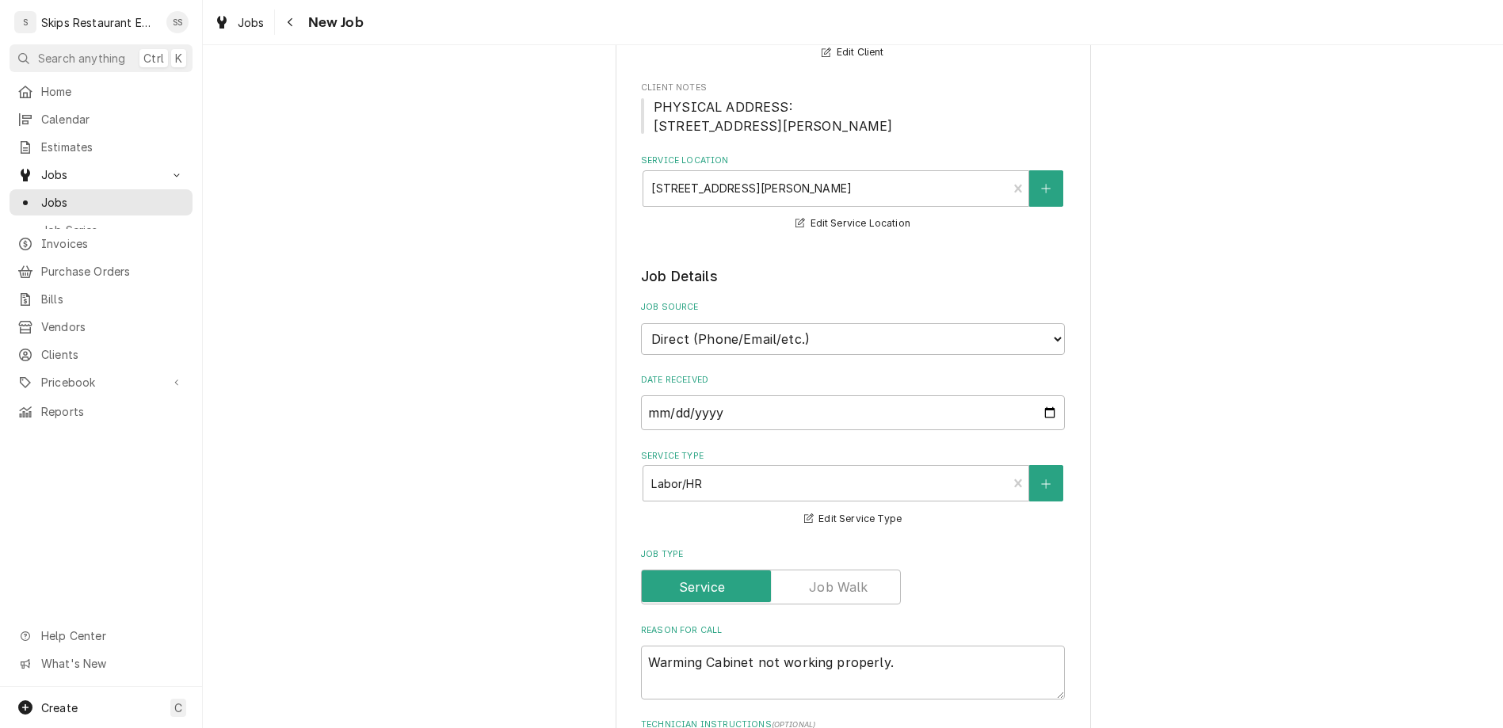
type textarea "Please put thermom"
type textarea "x"
type textarea "Please put thermome"
type textarea "x"
type textarea "Please put thermomet"
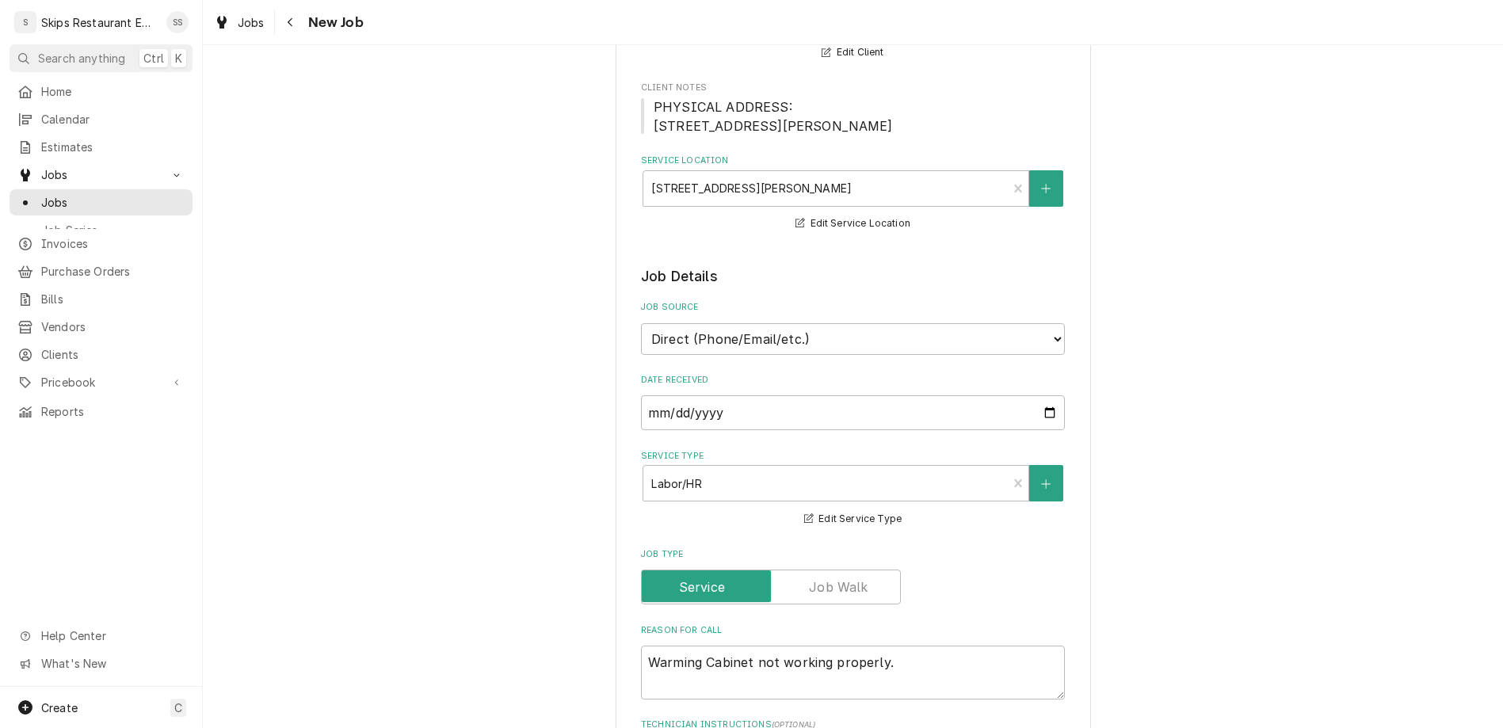
type textarea "x"
type textarea "Please put thermomete"
type textarea "x"
type textarea "Please put thermometer"
type textarea "x"
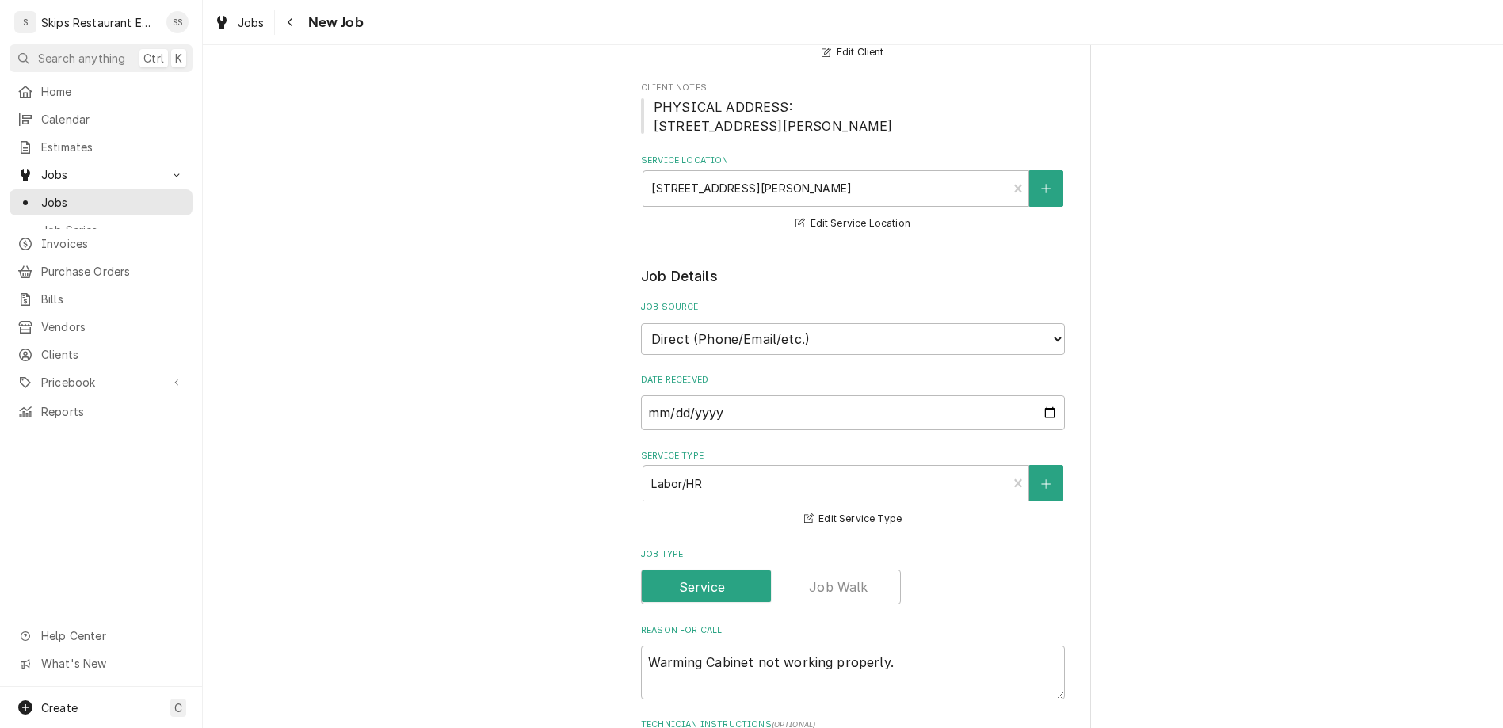
type textarea "Please put thermometer"
type textarea "x"
type textarea "Please put thermometer i"
type textarea "x"
type textarea "Please put thermometer in"
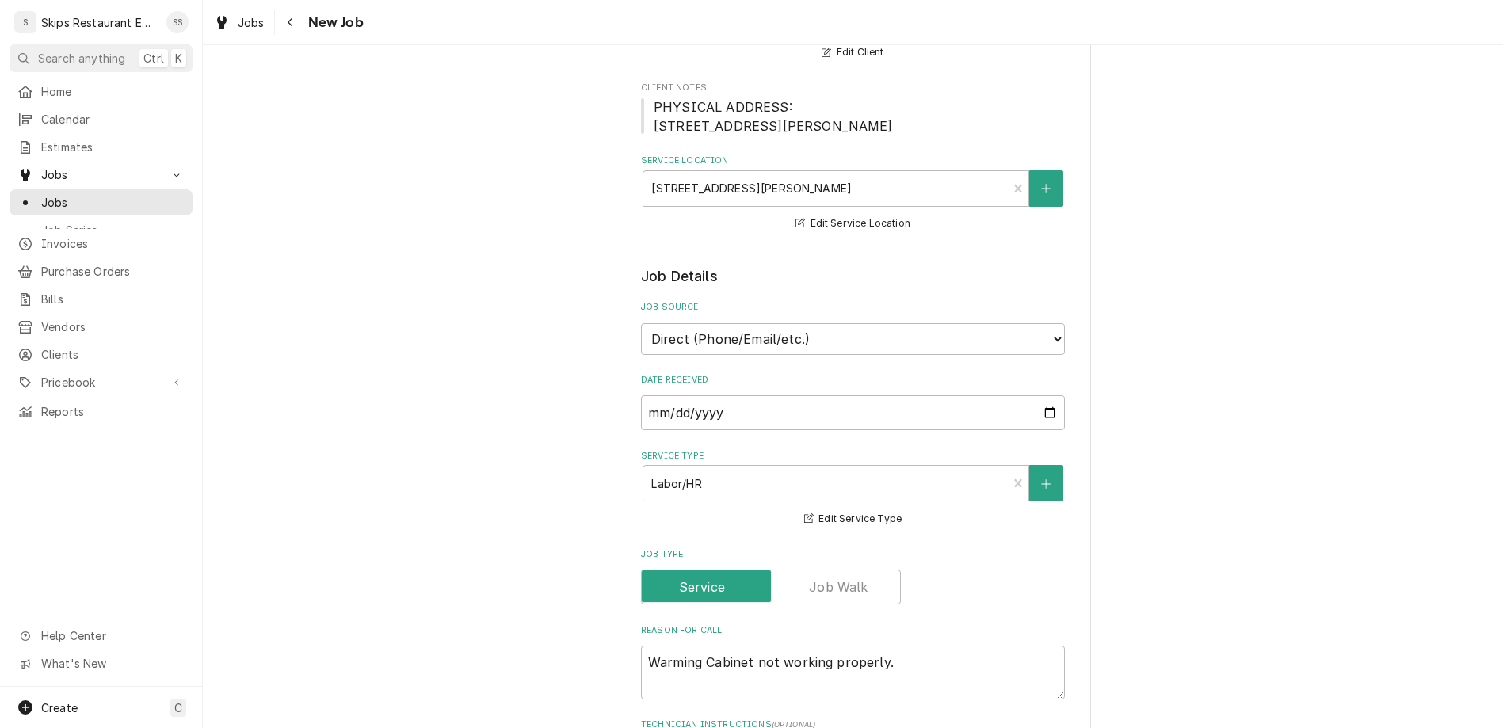
type textarea "x"
type textarea "Please put thermometer in"
type textarea "x"
type textarea "Please put thermometer in n"
type textarea "x"
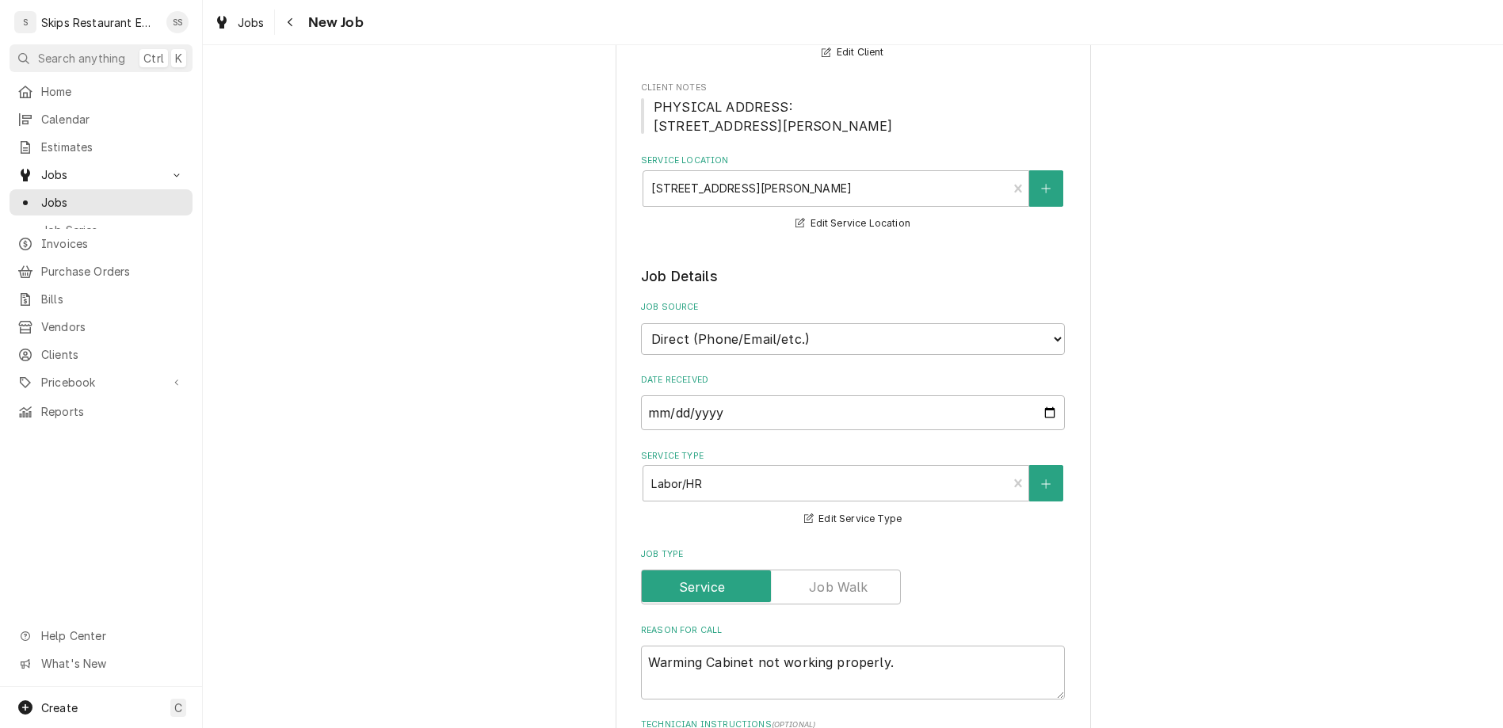
type textarea "Please put thermometer in ne"
type textarea "x"
type textarea "Please put thermometer in new"
type textarea "x"
type textarea "Please put thermometer in new"
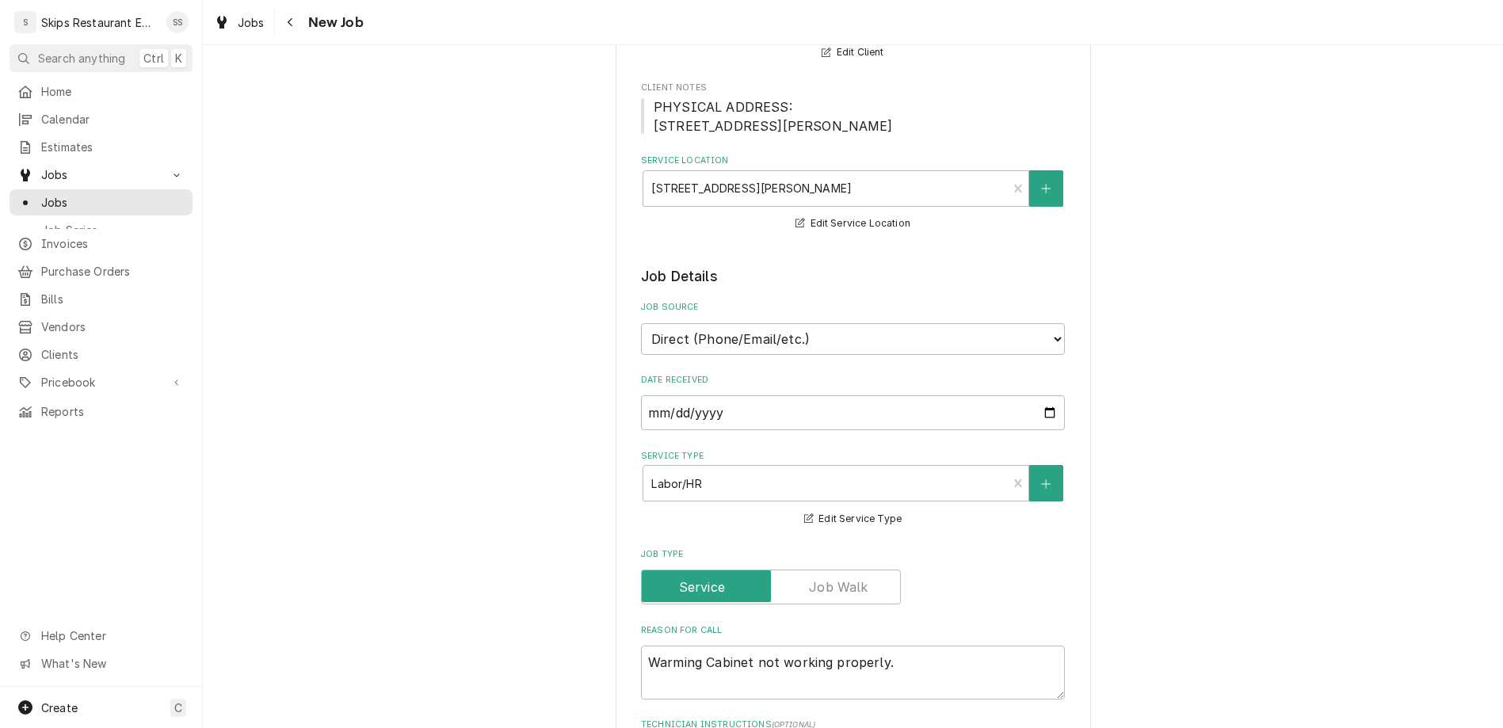
type textarea "x"
type textarea "Please put thermometer in new t"
type textarea "x"
type textarea "Please put thermometer in new tr"
type textarea "x"
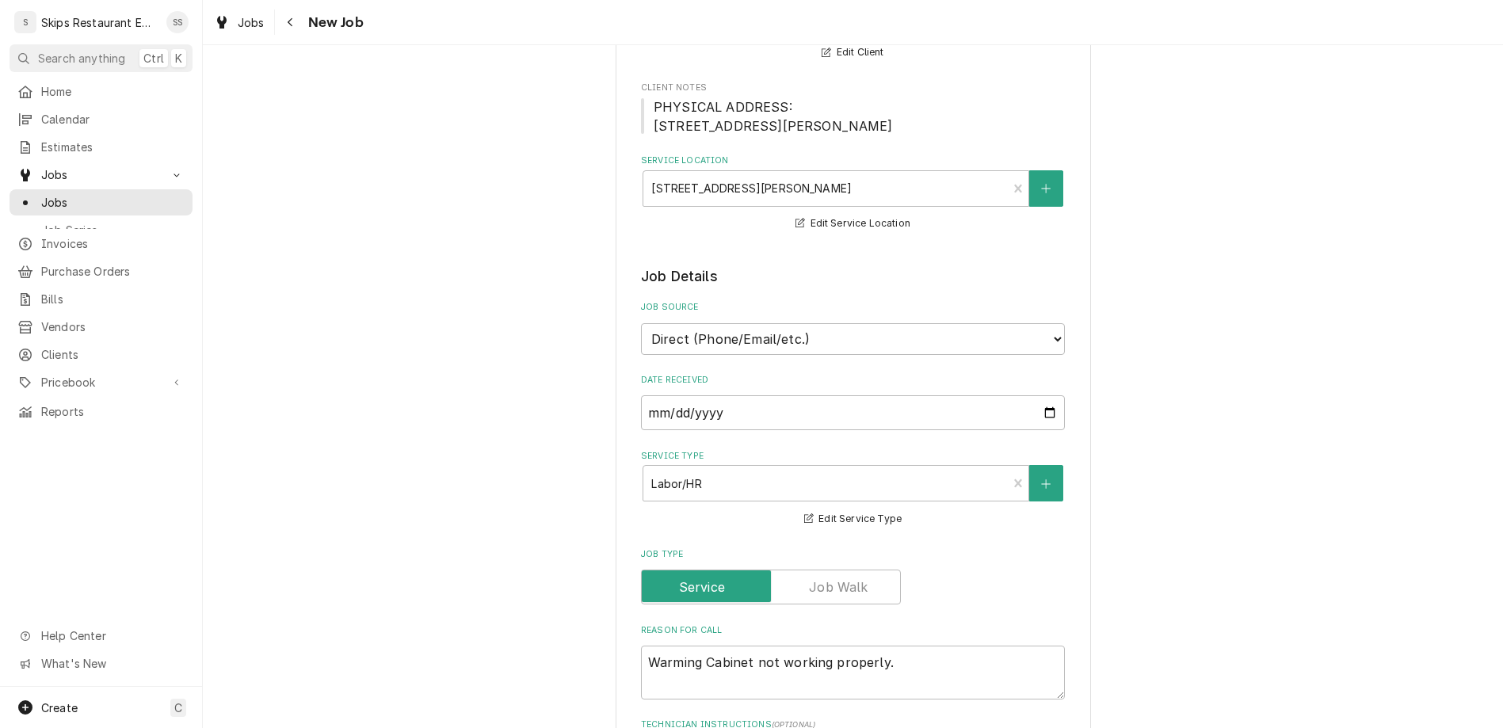
type textarea "Please put thermometer in new tru"
type textarea "x"
type textarea "Please put thermometer in new true"
type textarea "x"
type textarea "Please put thermometer in new true"
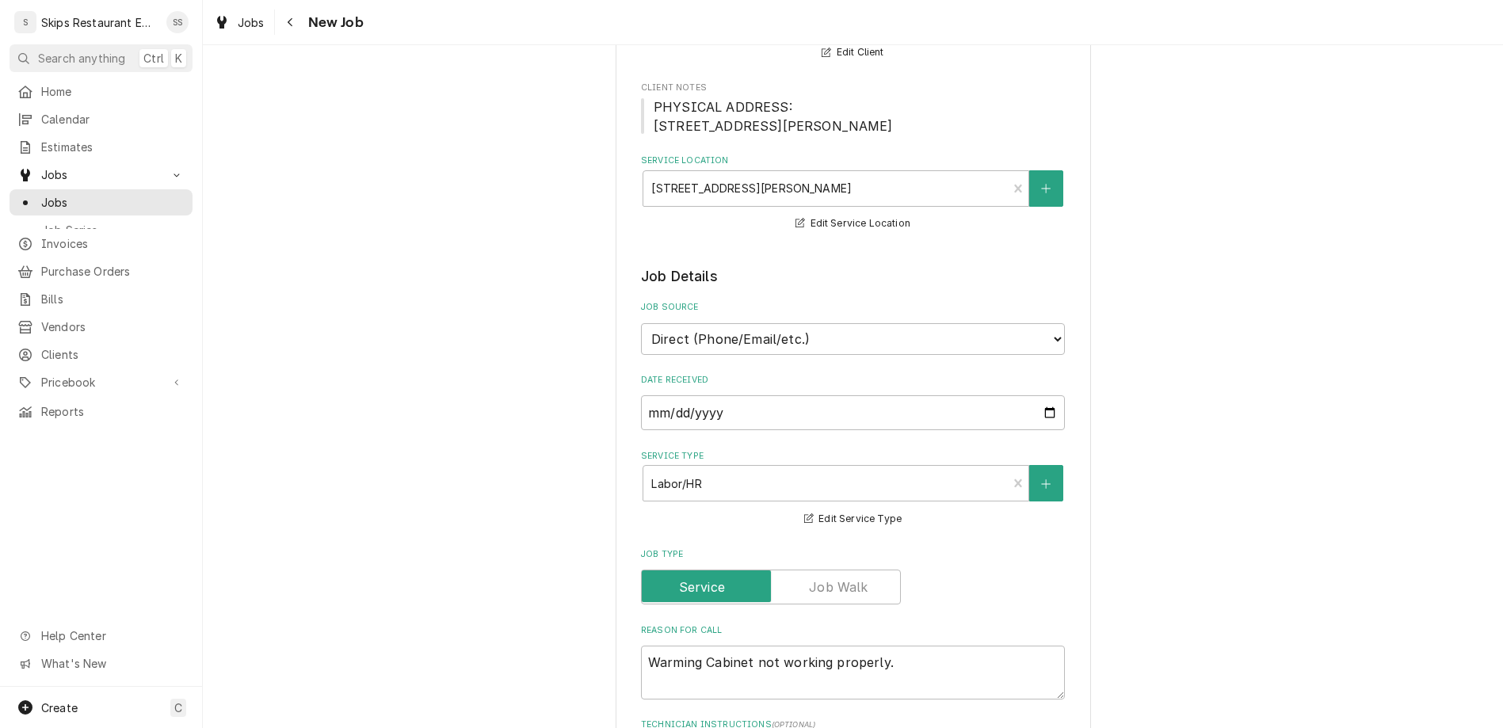
type textarea "x"
type textarea "Please put thermometer in new true f"
type textarea "x"
type textarea "Please put thermometer in new true fr"
type textarea "x"
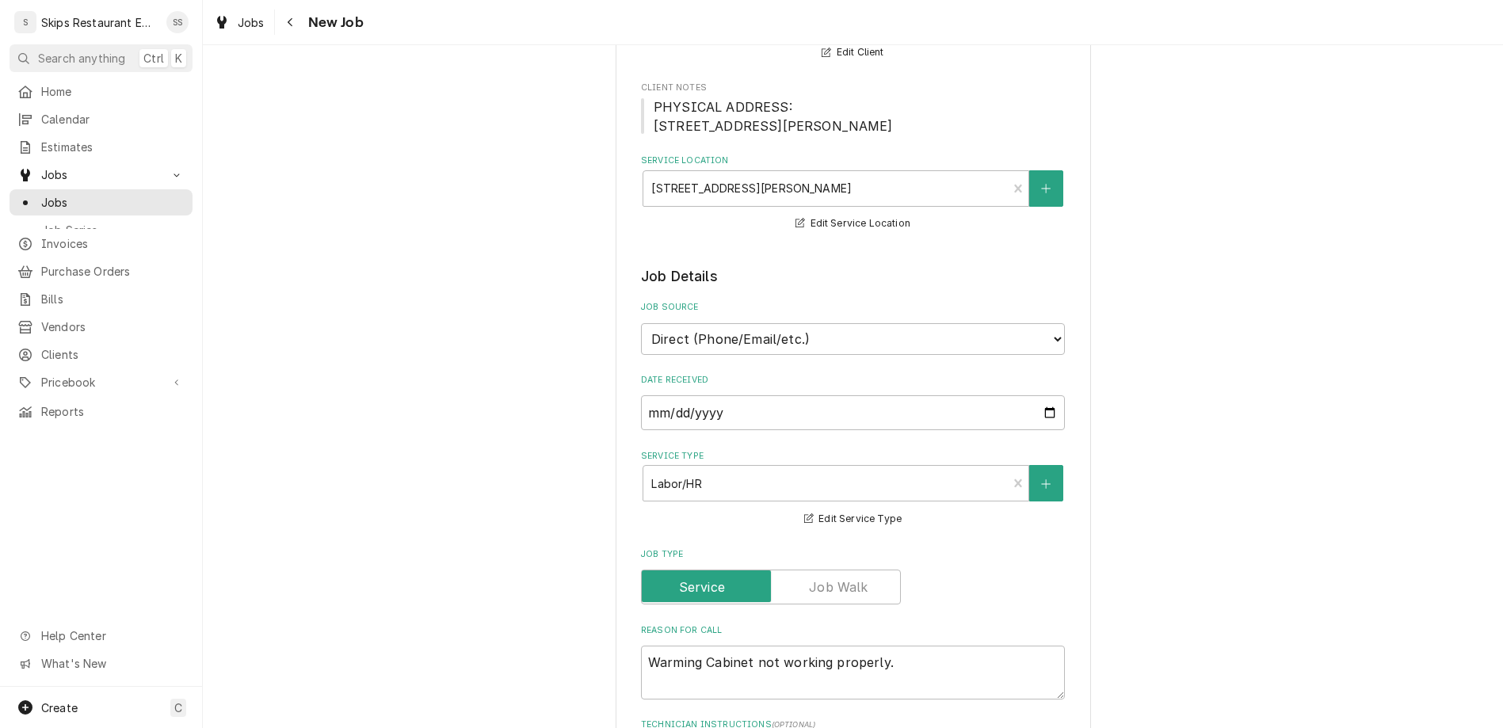
type textarea "Please put thermometer in new true fri"
type textarea "x"
type textarea "Please put thermometer in new true frig"
type textarea "x"
type textarea "Please put thermometer in new true frig"
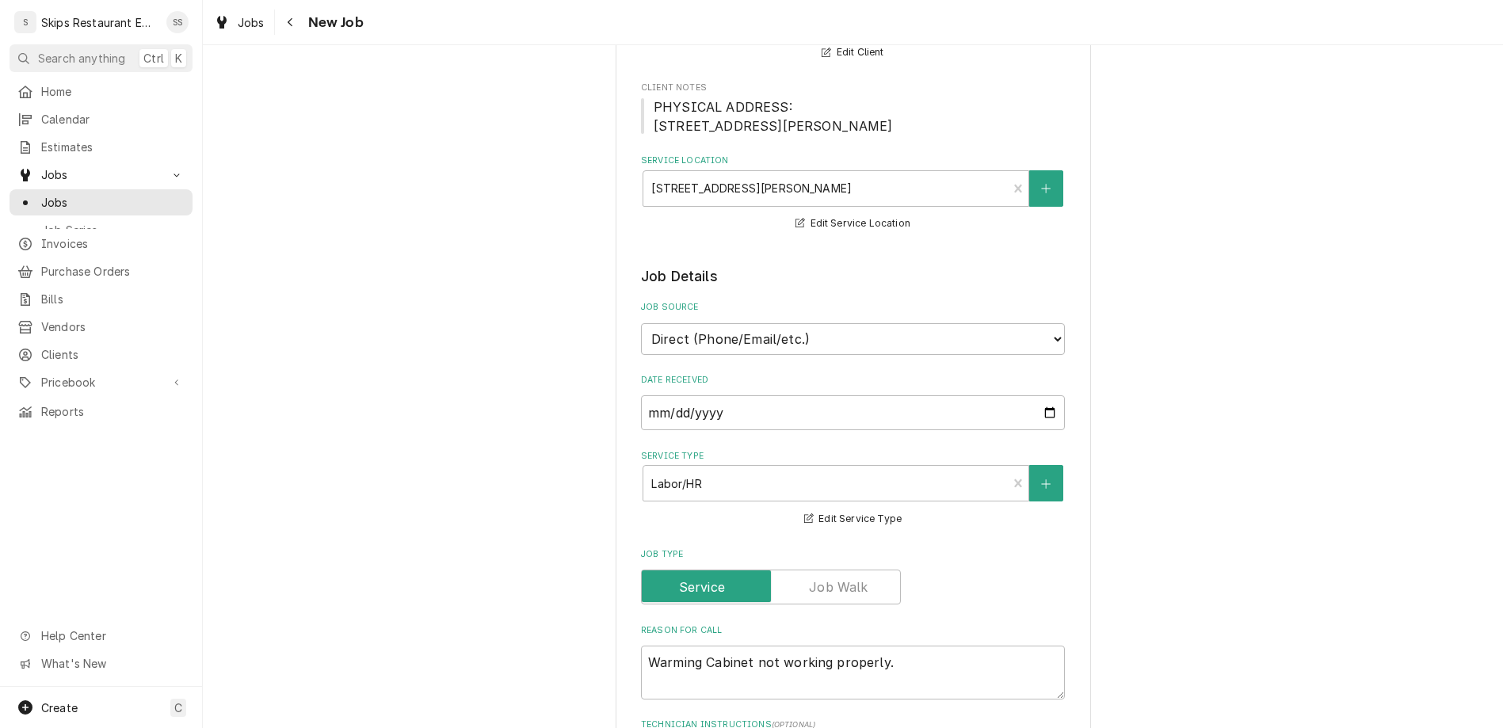
type textarea "x"
type textarea "Please put thermometer in new true frig f"
type textarea "x"
type textarea "Please put thermometer in new true frig fo"
type textarea "x"
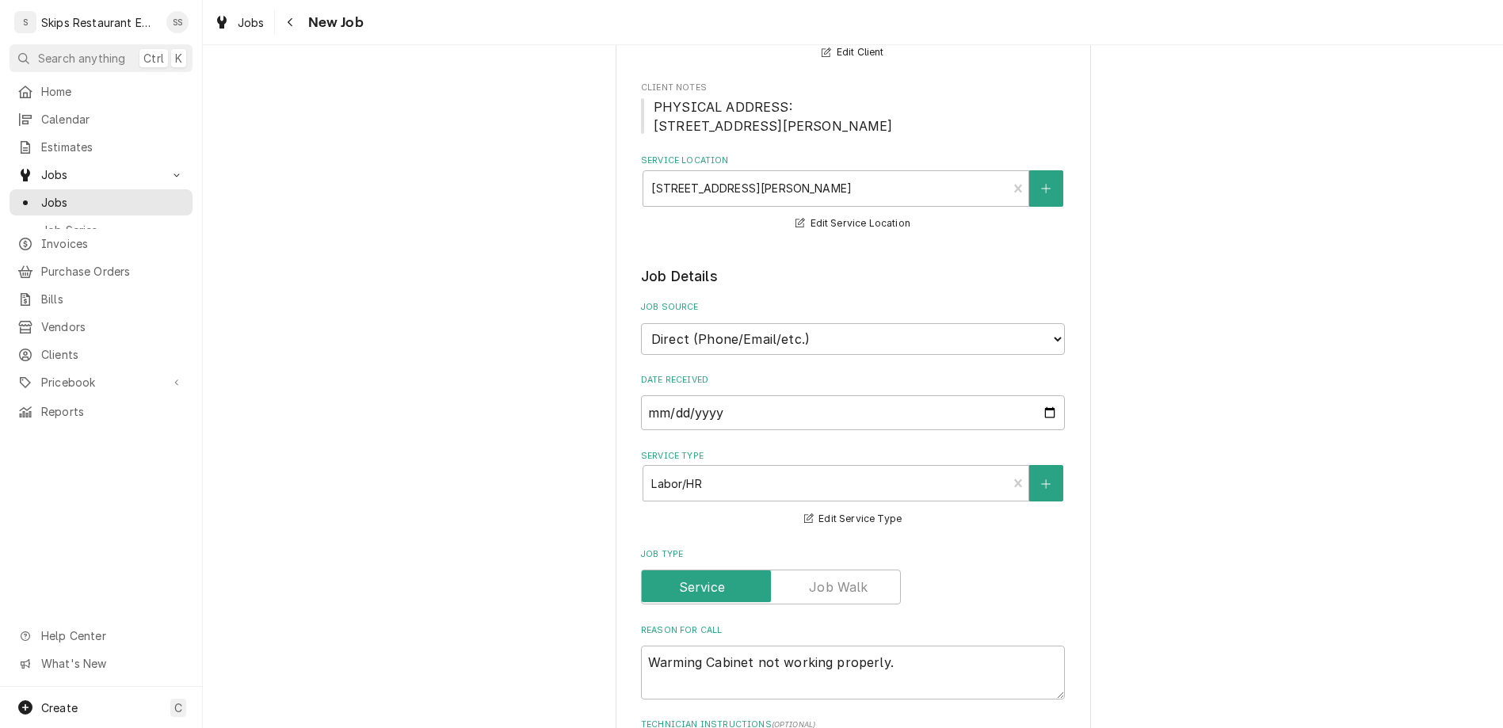
type textarea "Please put thermometer in new true frig for"
type textarea "x"
type textarea "Please put thermometer in new true frig for"
type textarea "x"
type textarea "Please put thermometer in new true frig for m"
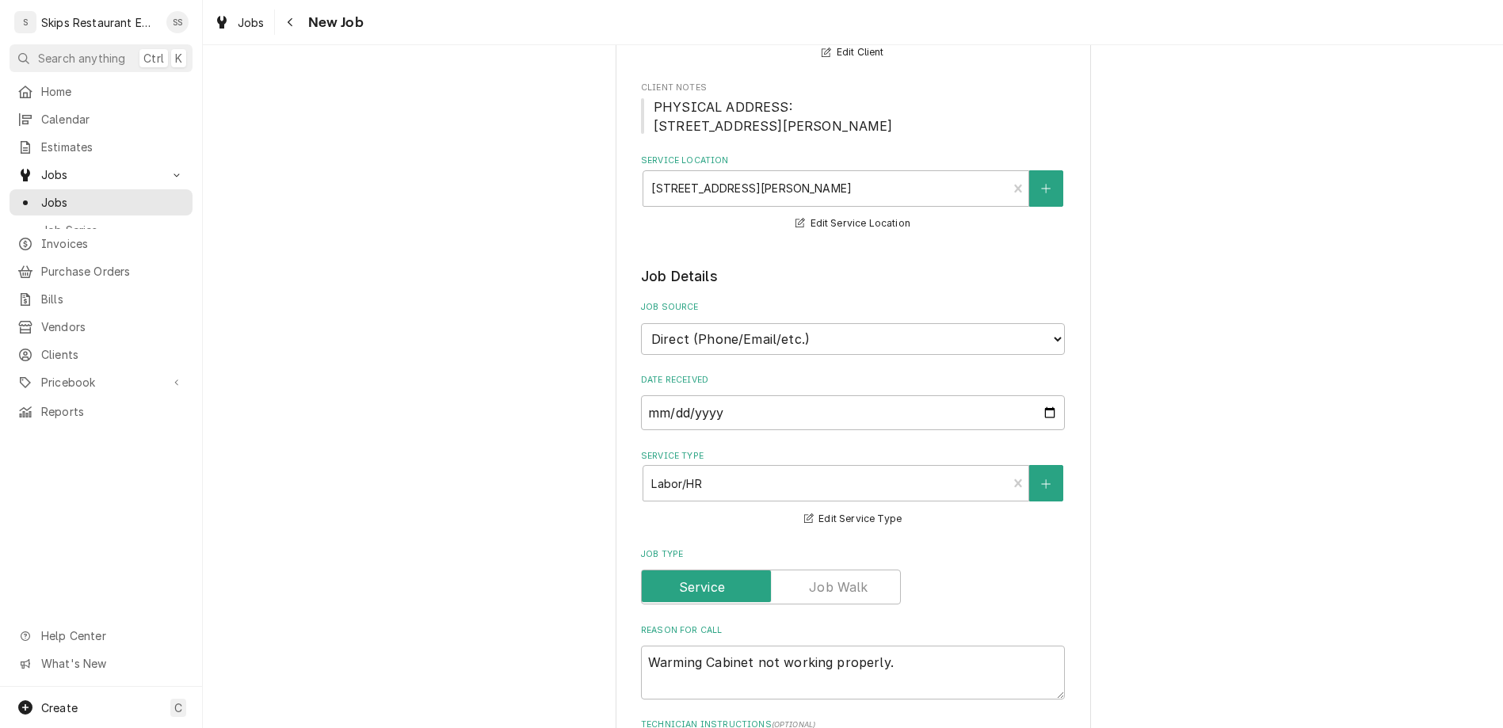
type textarea "x"
type textarea "Please put thermometer in new true frig for mo"
type textarea "x"
type textarea "Please put thermometer in new true frig for mon"
type textarea "x"
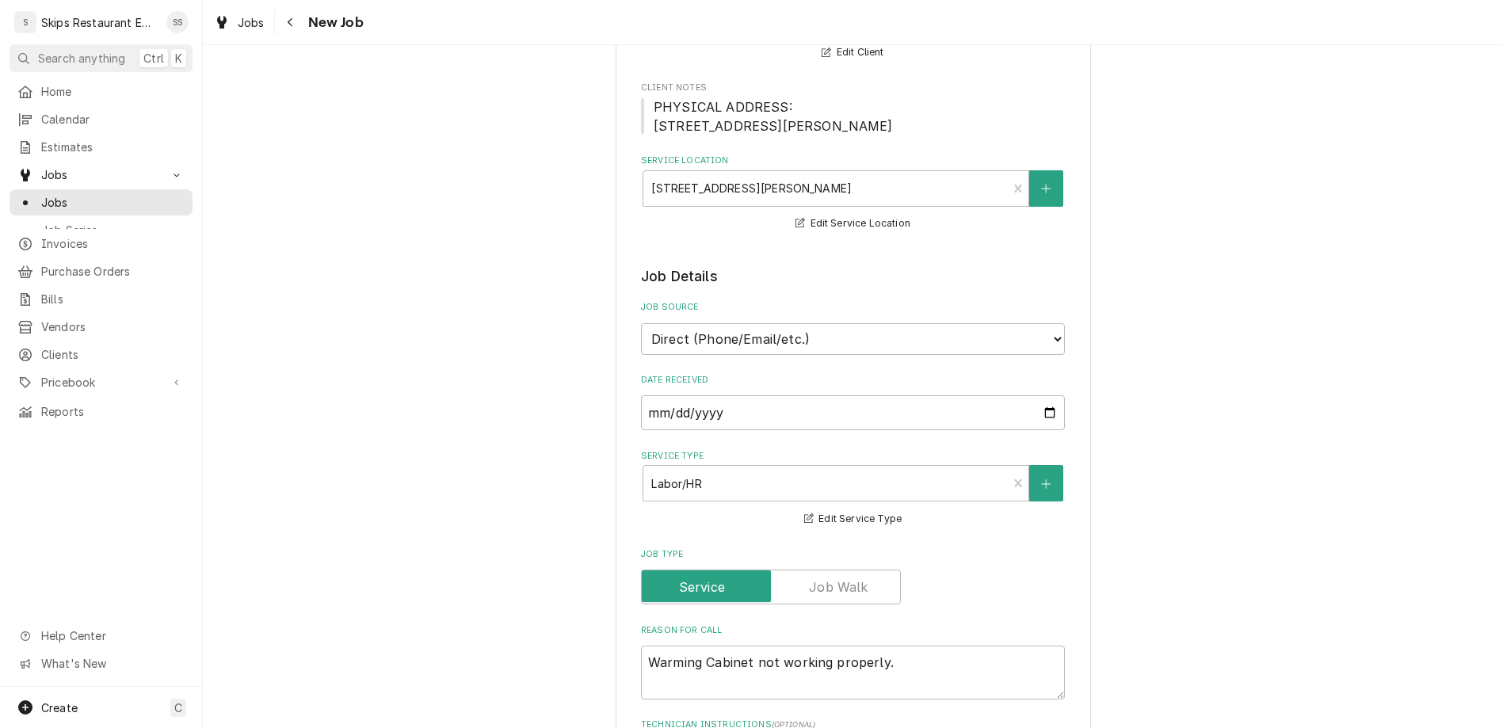
type textarea "Please put thermometer in new true frig for moni"
type textarea "x"
type textarea "Please put thermometer in new true frig for monit"
type textarea "x"
type textarea "Please put thermometer in new true frig for monito"
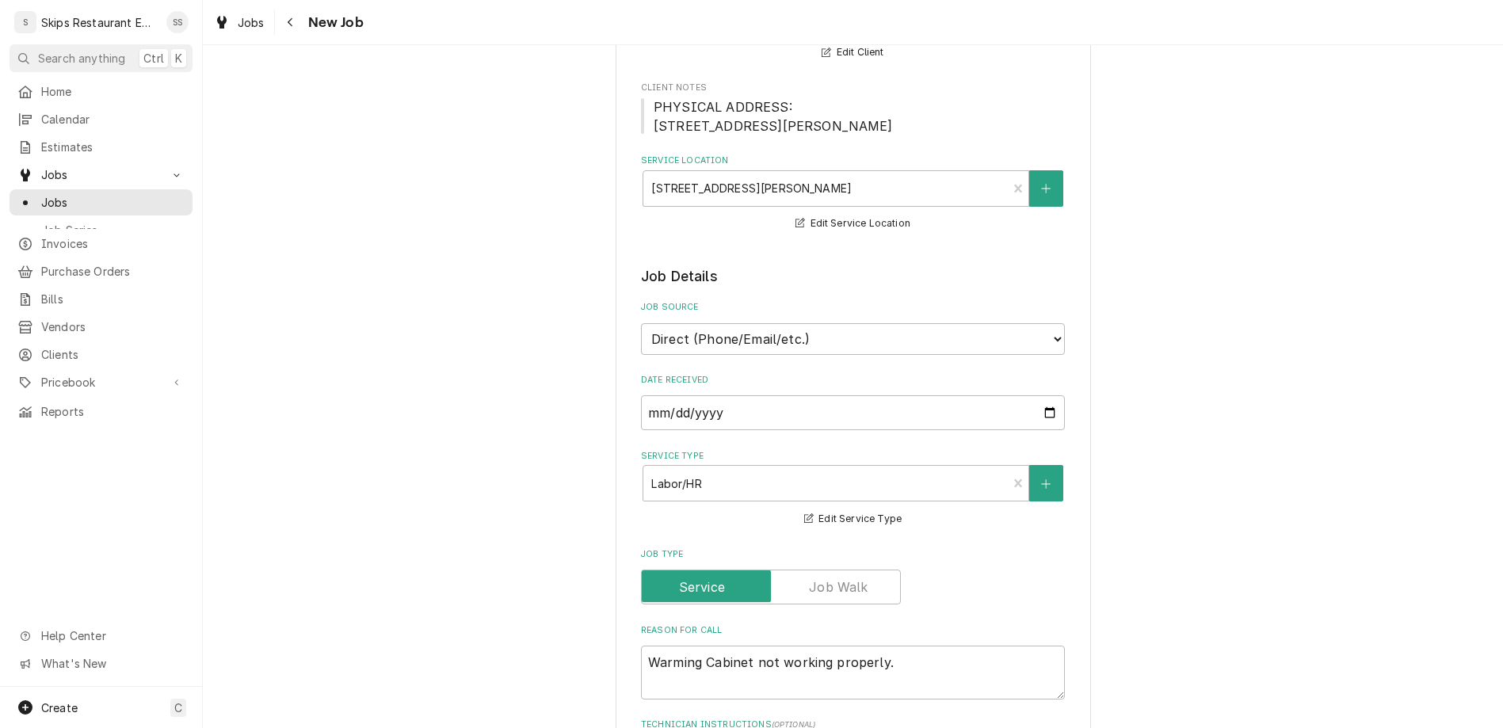
type textarea "x"
type textarea "Please put thermometer in new true frig for monitor"
type textarea "x"
type textarea "Please put thermometer in new true frig for monitori"
type textarea "x"
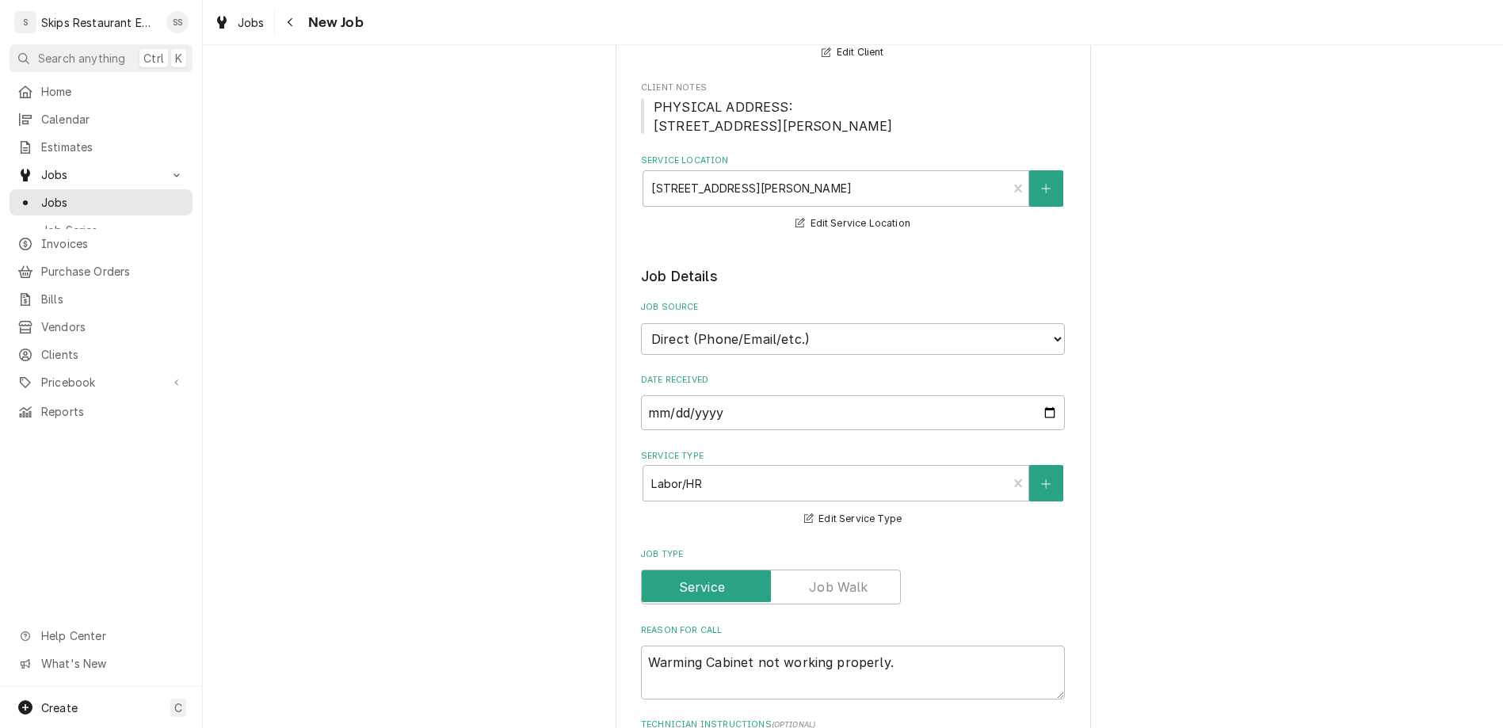
type textarea "Please put thermometer in new true frig for monitorin"
type textarea "x"
type textarea "Please put thermometer in new true frig for monitoring"
type textarea "x"
type textarea "Please put thermometer in new true frig for monitoring."
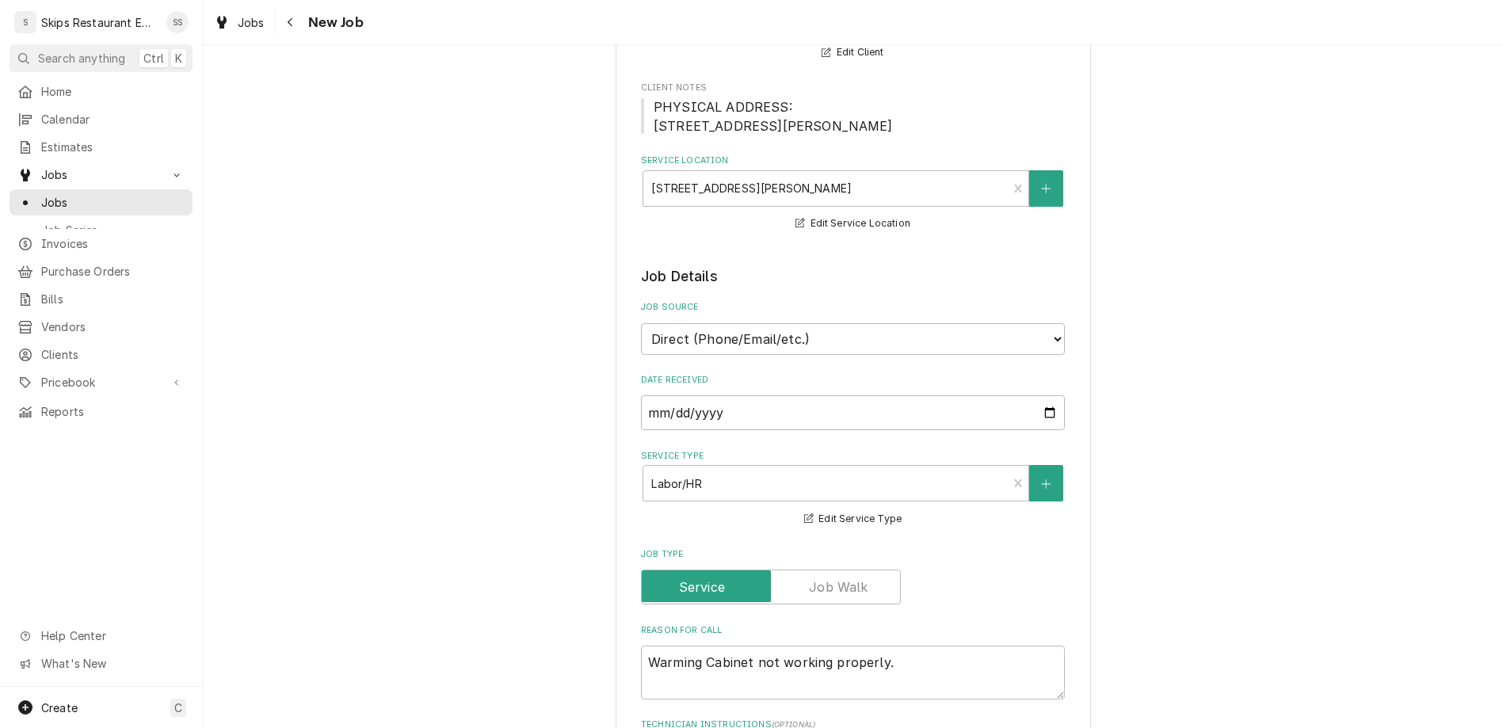
type textarea "x"
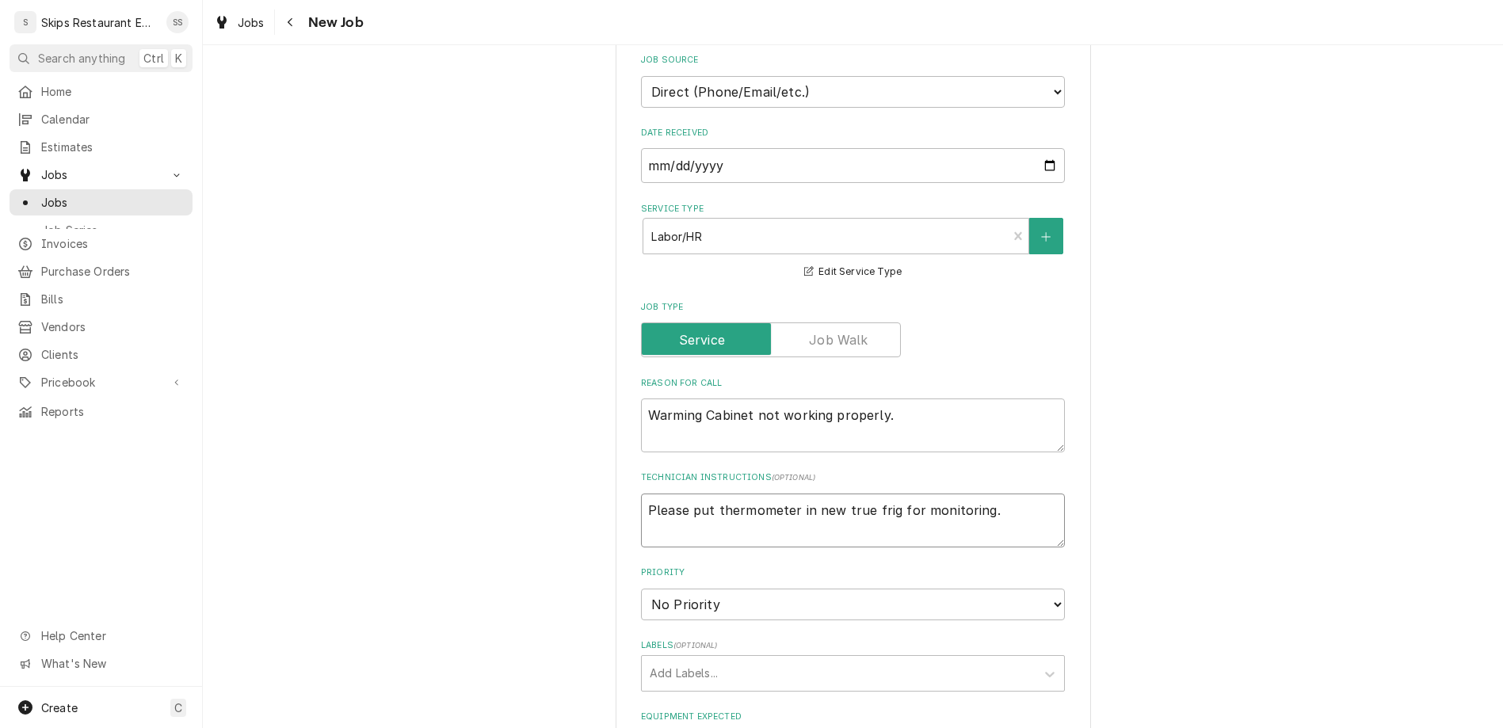
scroll to position [618, 0]
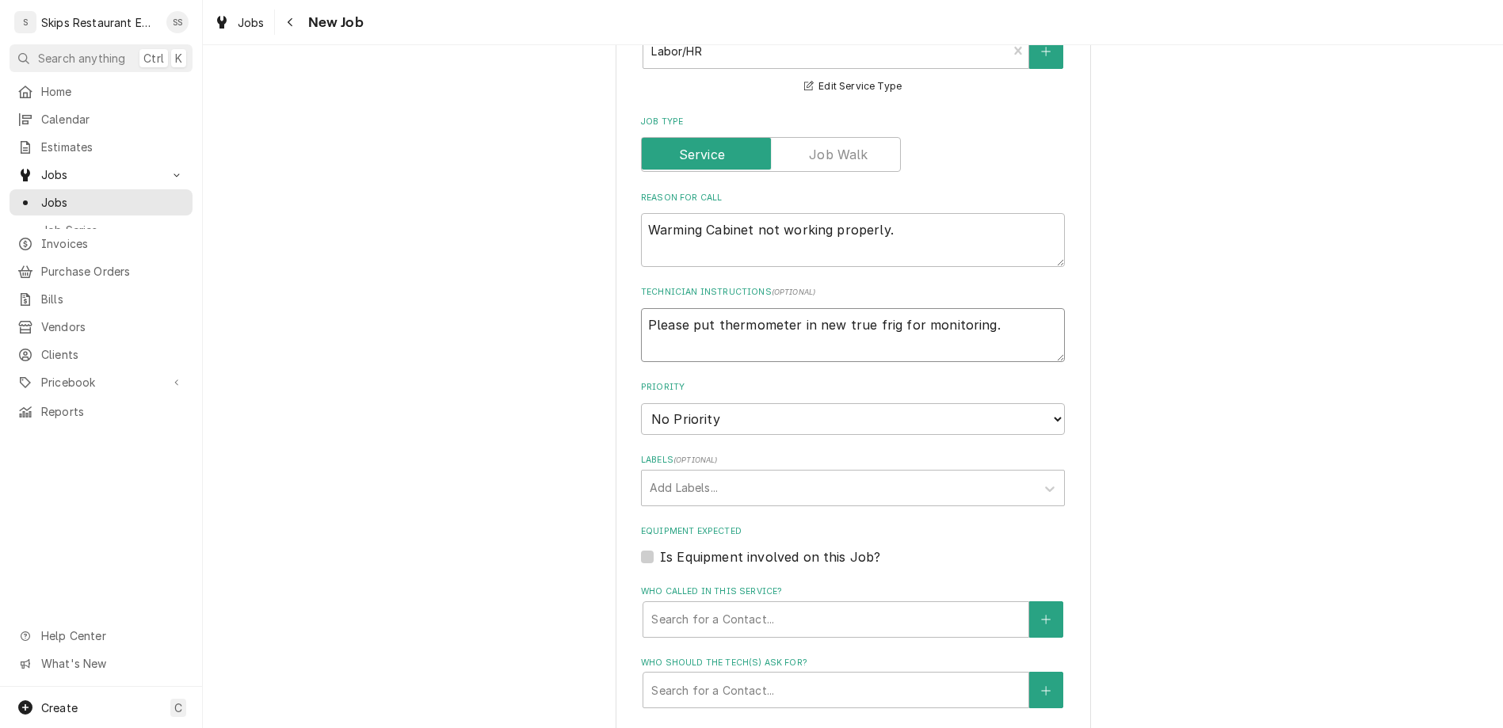
type textarea "Please put thermometer in new true frig for monitoring."
click at [666, 548] on label "Is Equipment involved on this Job?" at bounding box center [770, 557] width 220 height 19
click at [666, 548] on input "Equipment Expected" at bounding box center [872, 565] width 424 height 35
checkbox input "true"
type textarea "x"
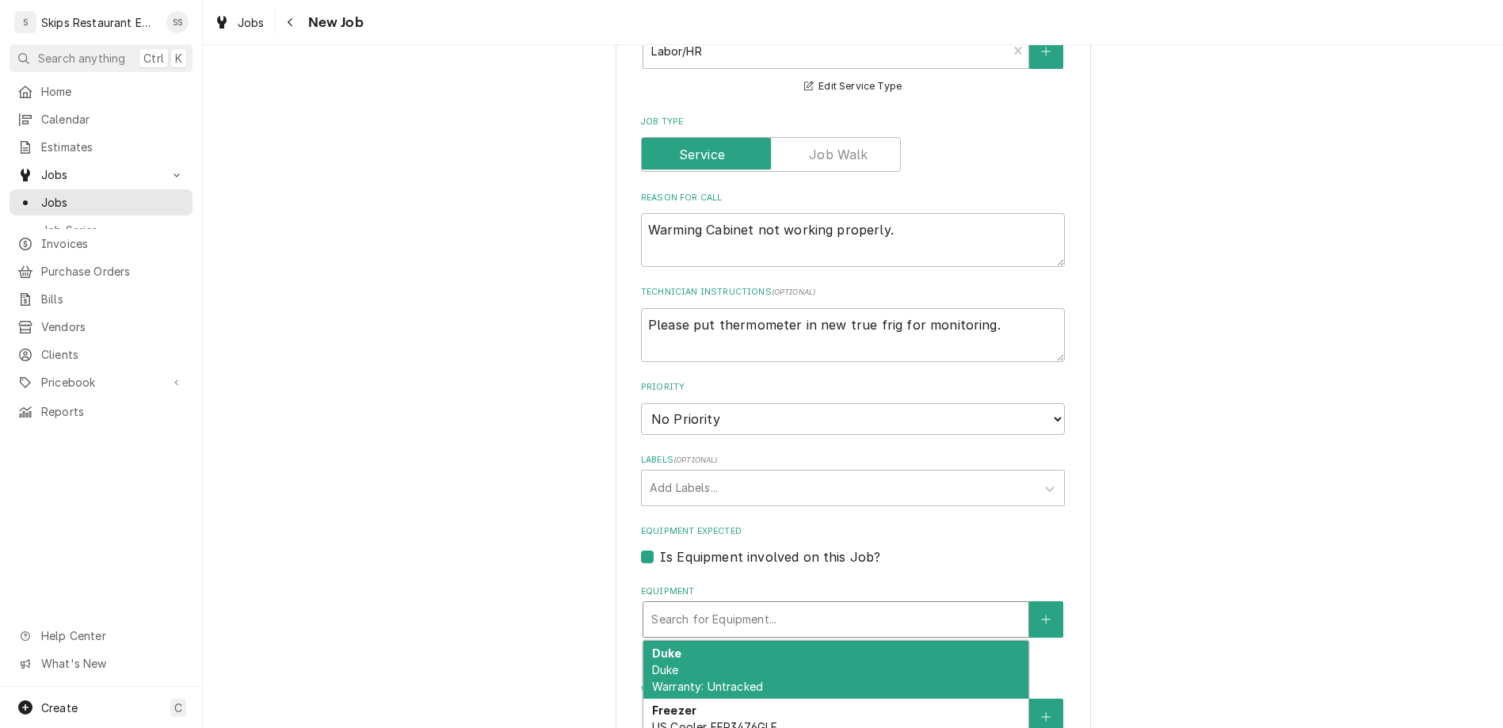
click at [776, 605] on div "Equipment" at bounding box center [835, 619] width 369 height 29
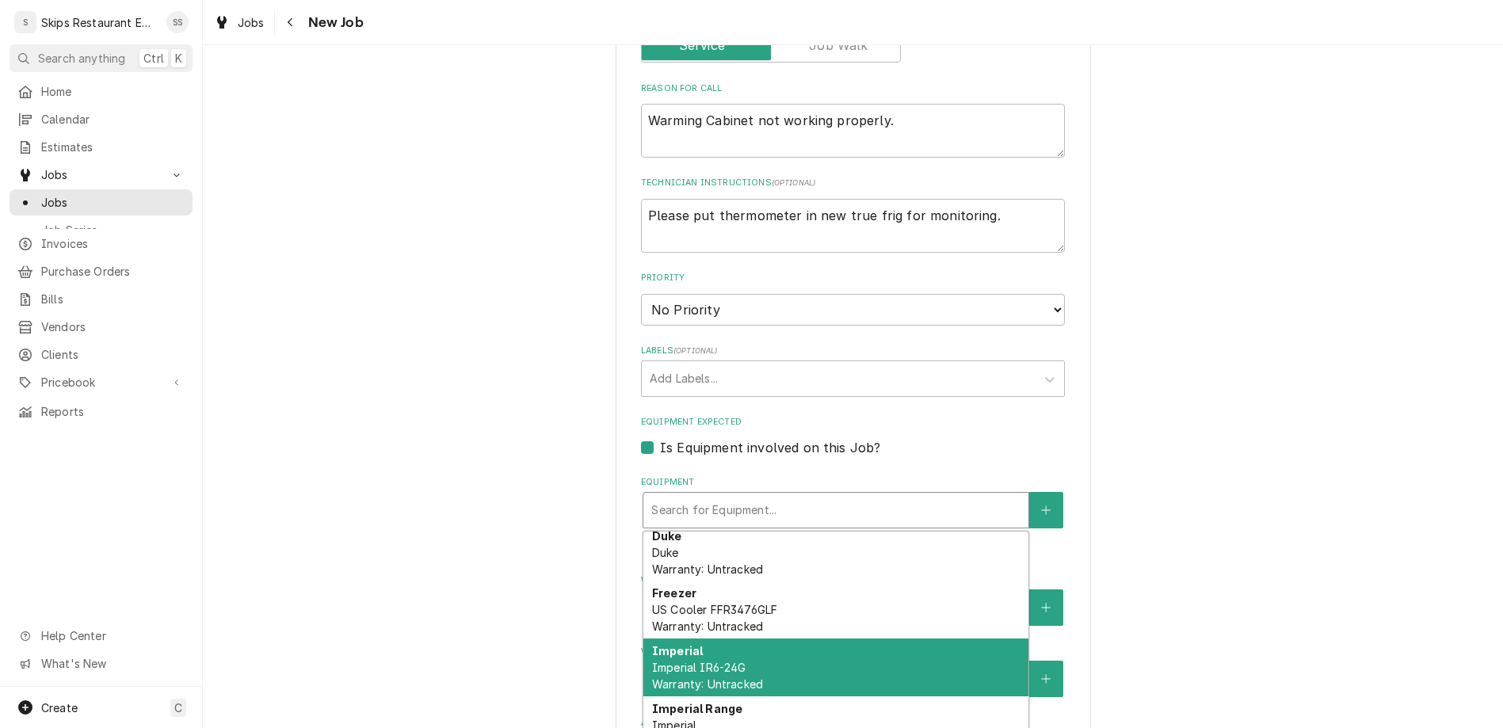
scroll to position [0, 0]
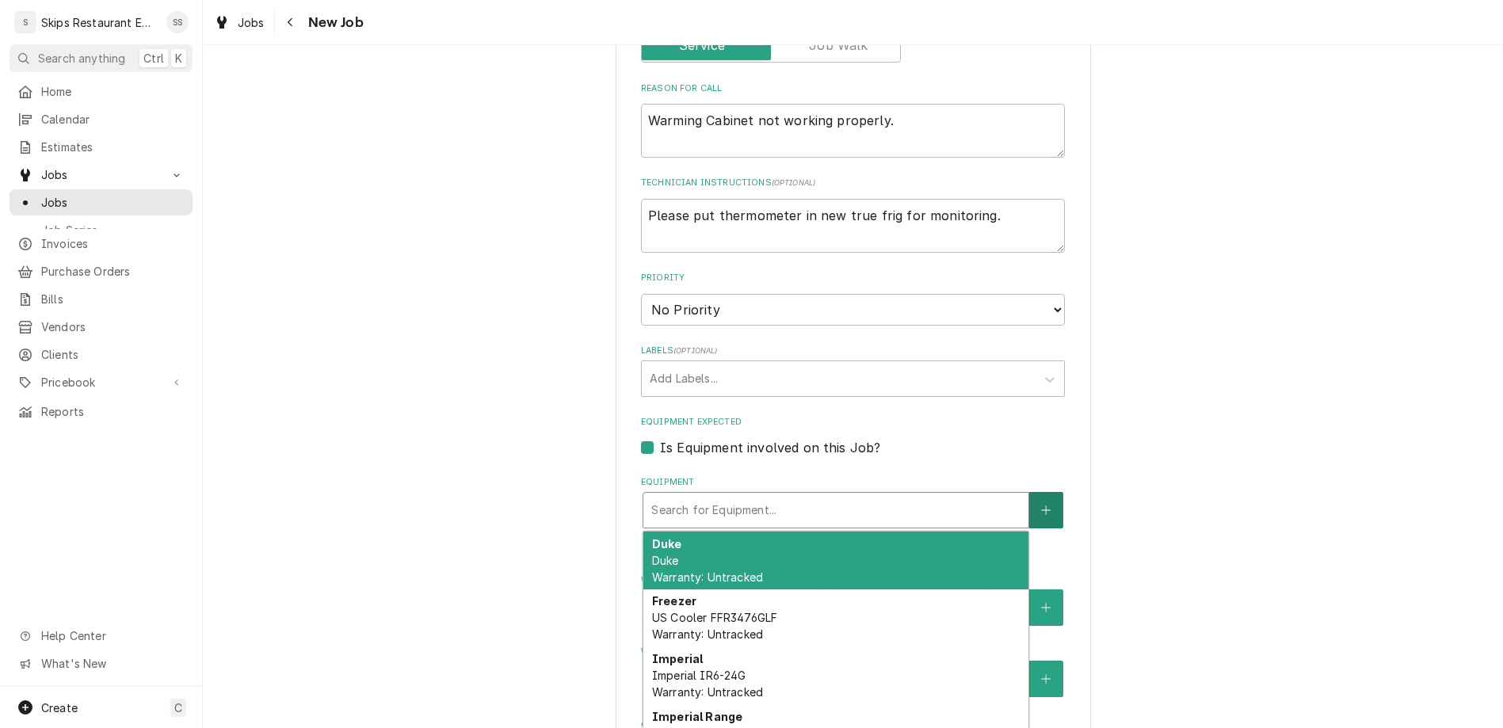
click at [1029, 492] on button "Equipment" at bounding box center [1045, 510] width 33 height 36
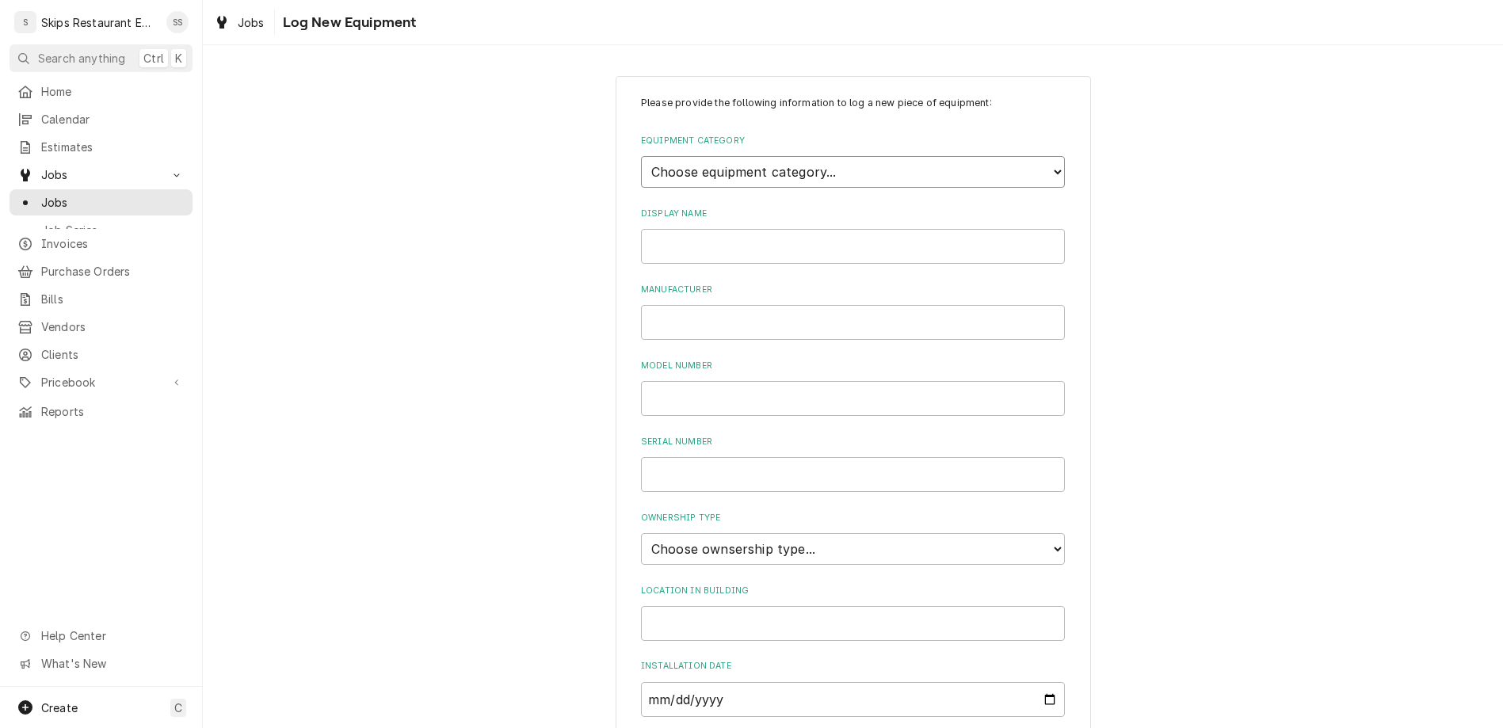
click at [641, 156] on select "Choose equipment category... Cooking Equipment Fryers Ice Machines Ovens and Ra…" at bounding box center [853, 172] width 424 height 32
select select "7"
click option "Holding and Warming Equipment" at bounding box center [0, 0] width 0 height 0
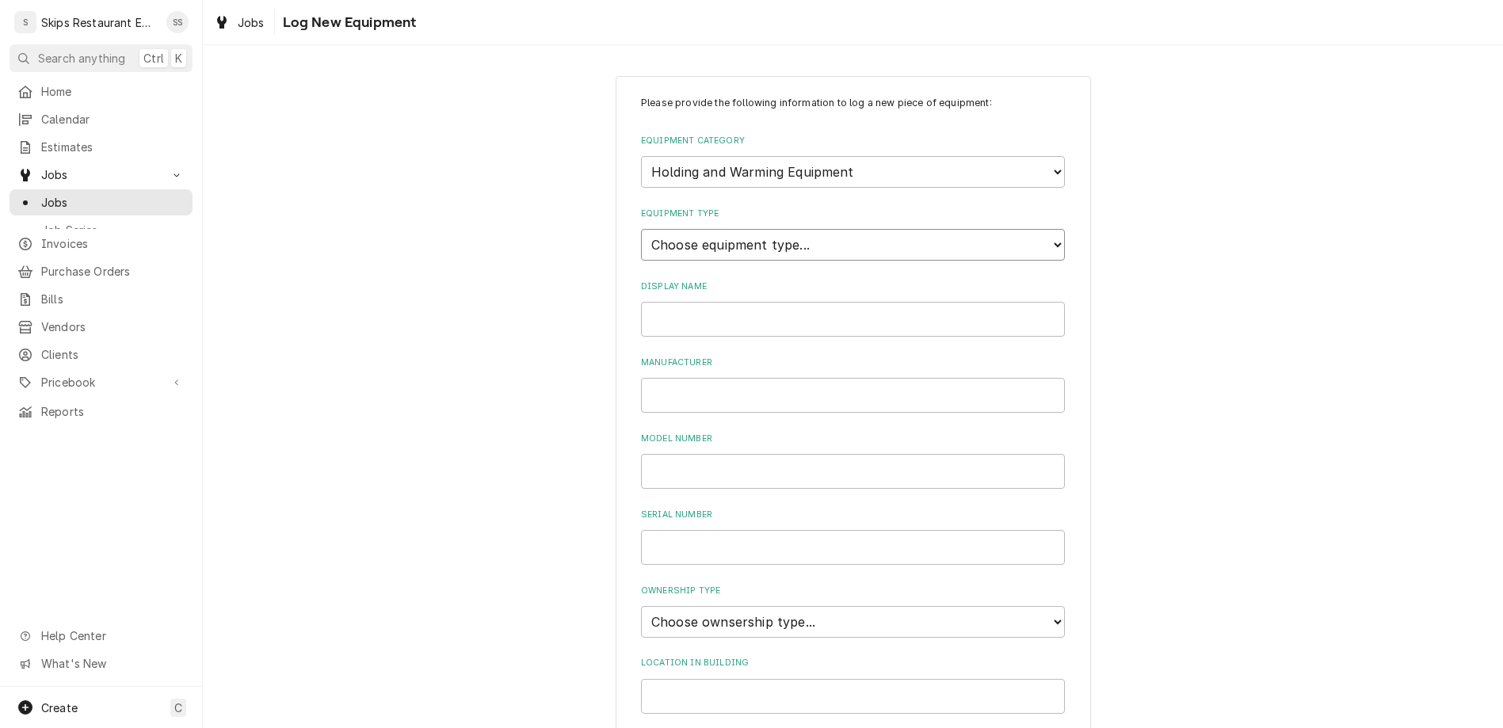
click at [641, 229] on select "Choose equipment type... Bun Warmer Dish and Tray Dispenser Display Cabinet Dra…" at bounding box center [853, 245] width 424 height 32
select select "58"
click option "Proofing Cabinet" at bounding box center [0, 0] width 0 height 0
click at [722, 302] on input "Display Name" at bounding box center [853, 319] width 424 height 35
type input "Crescor"
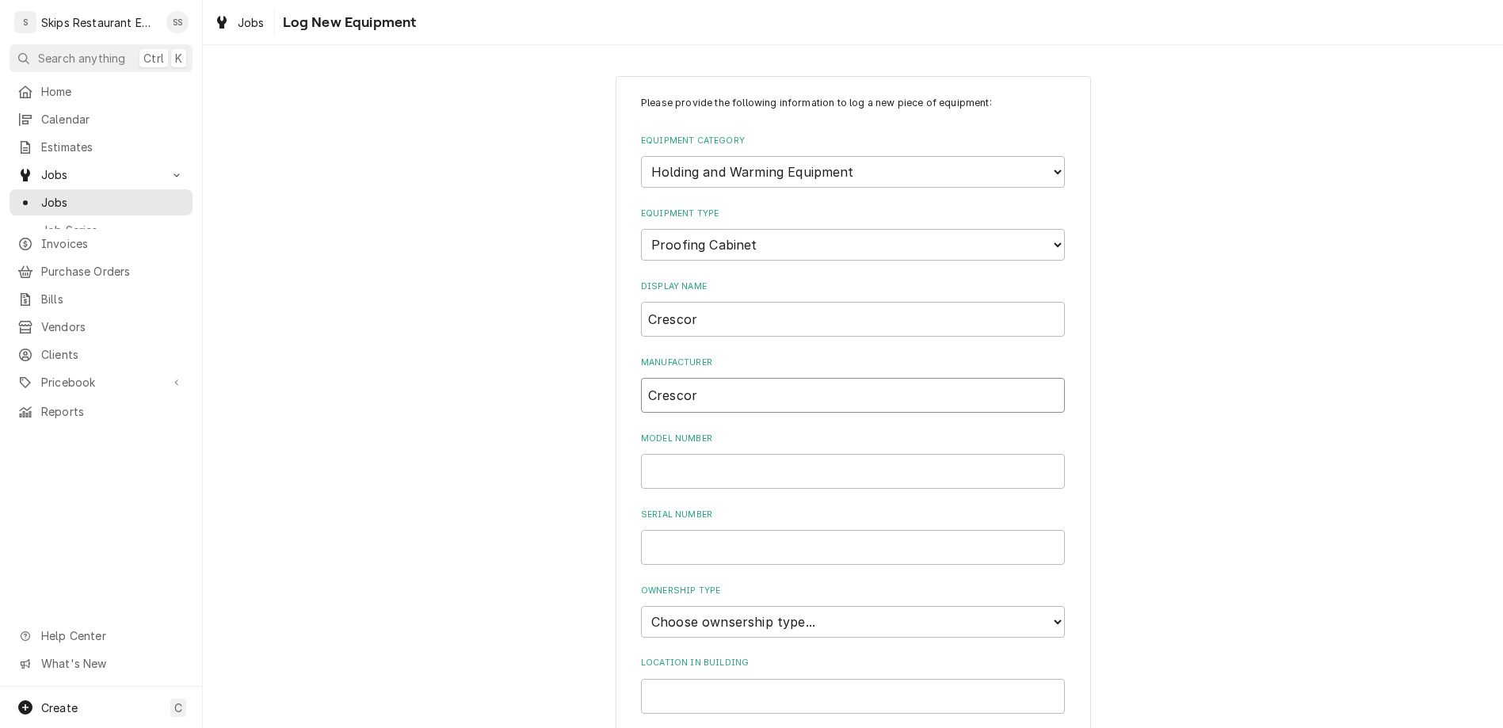
type input "Crescor"
click at [641, 606] on select "Choose ownsership type... Unknown Owned Leased Rented" at bounding box center [853, 622] width 424 height 32
select select "1"
click option "Owned" at bounding box center [0, 0] width 0 height 0
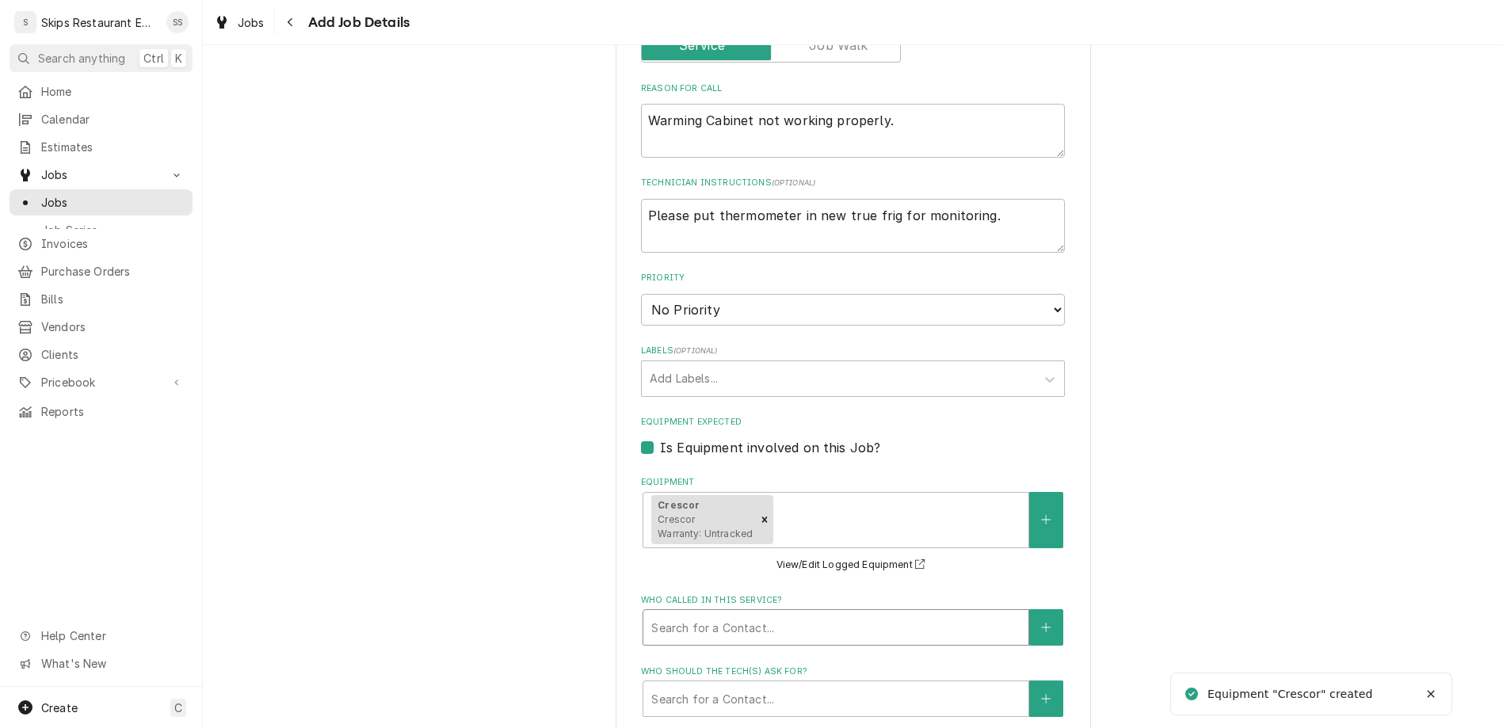
scroll to position [741, 0]
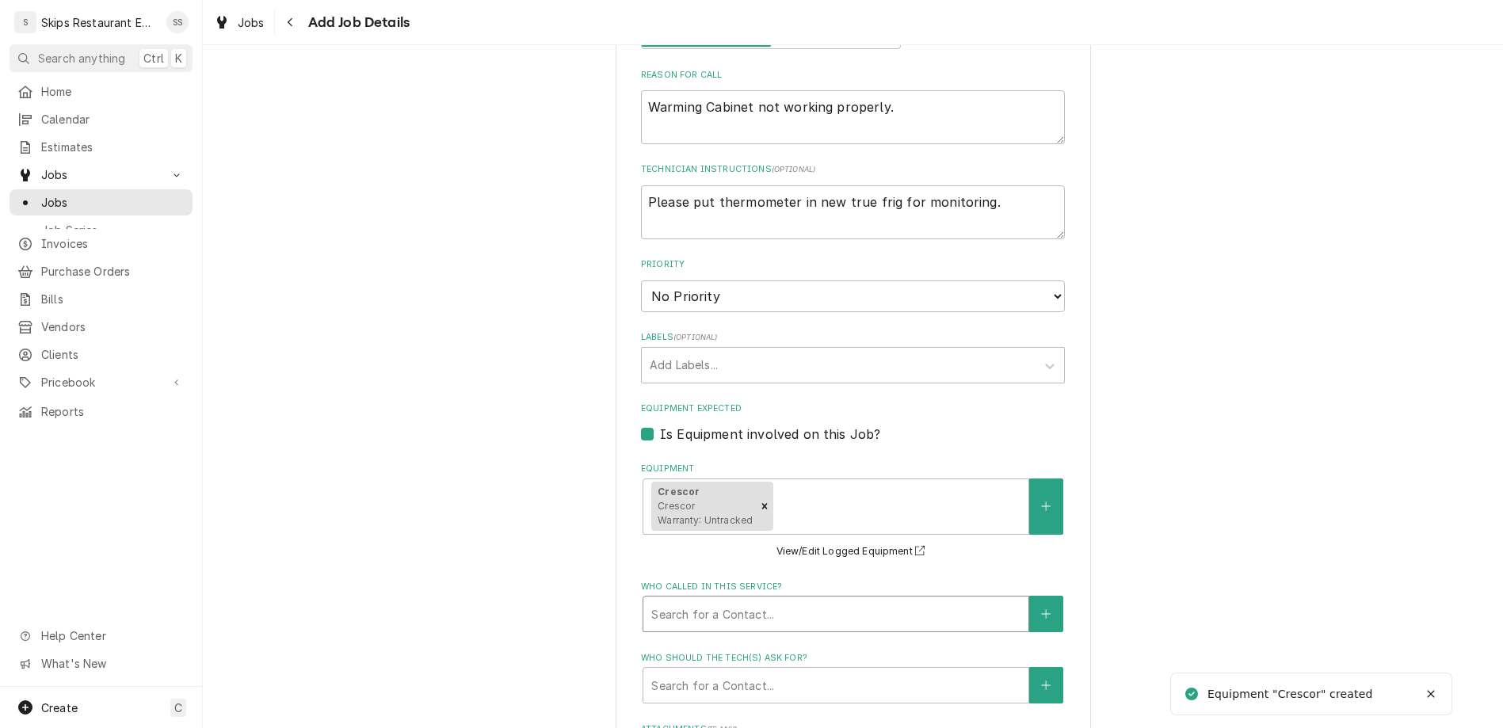
click at [741, 600] on div "Who called in this service?" at bounding box center [835, 614] width 369 height 29
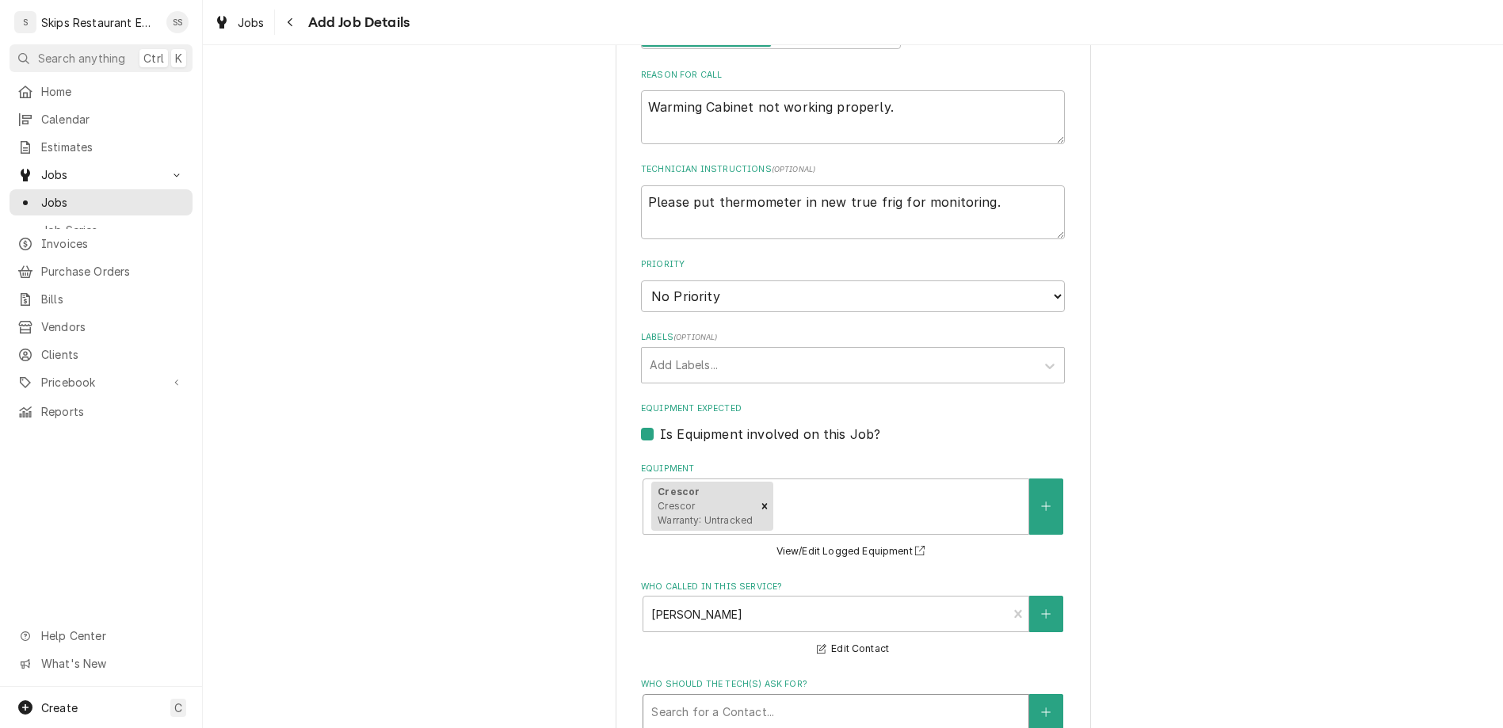
click at [721, 698] on div "Who should the tech(s) ask for?" at bounding box center [835, 712] width 369 height 29
type textarea "x"
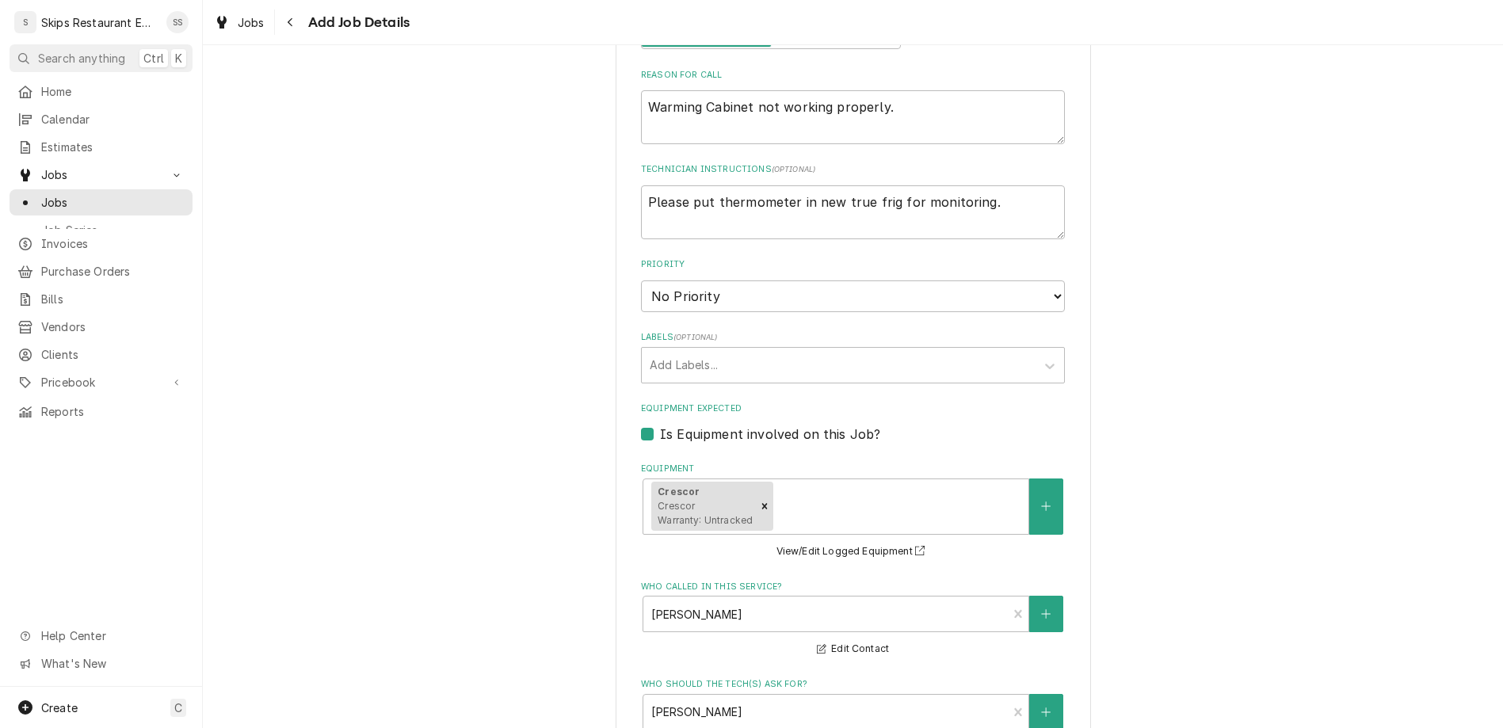
click option "11:30 AM" at bounding box center [0, 0] width 0 height 0
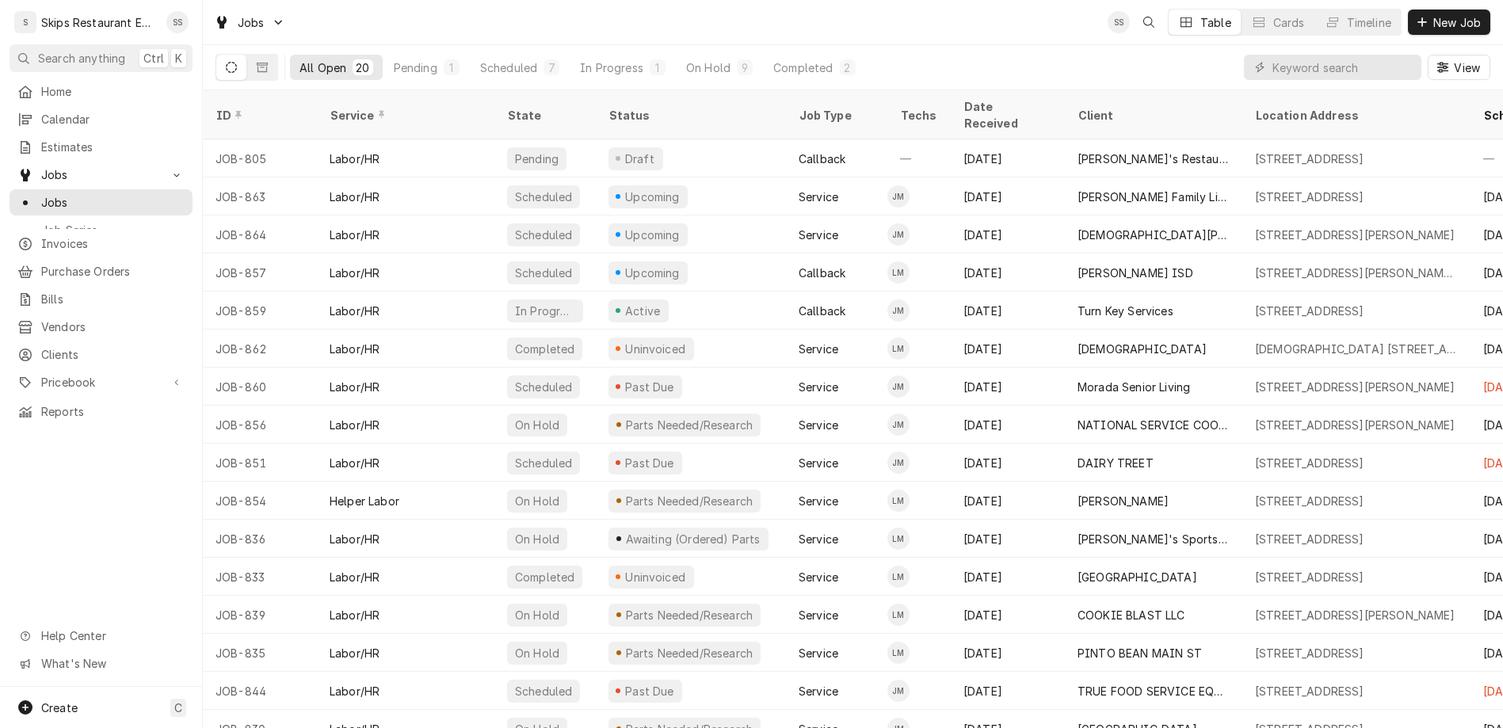
click at [948, 59] on div "All Open 20 Pending 1 Scheduled 7 In Progress 1 On Hold 9 Completed 2 View" at bounding box center [853, 67] width 1275 height 44
